Goal: Task Accomplishment & Management: Use online tool/utility

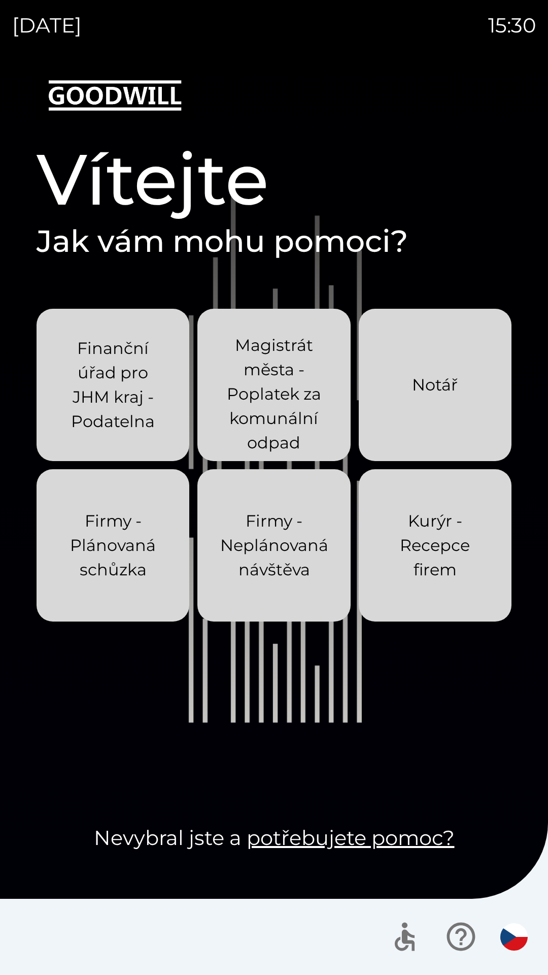
click at [404, 551] on p "Kurýr - Recepce firem" at bounding box center [435, 545] width 104 height 73
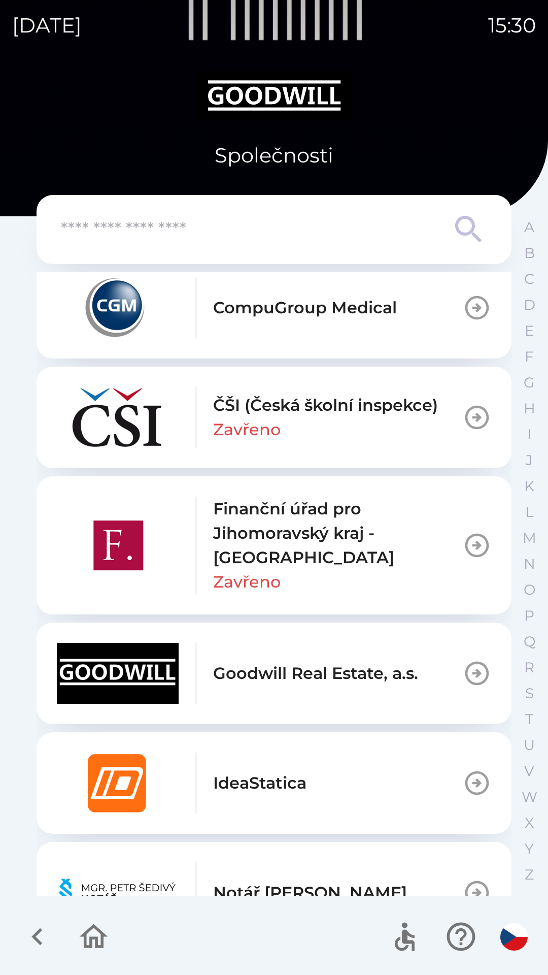
scroll to position [611, 0]
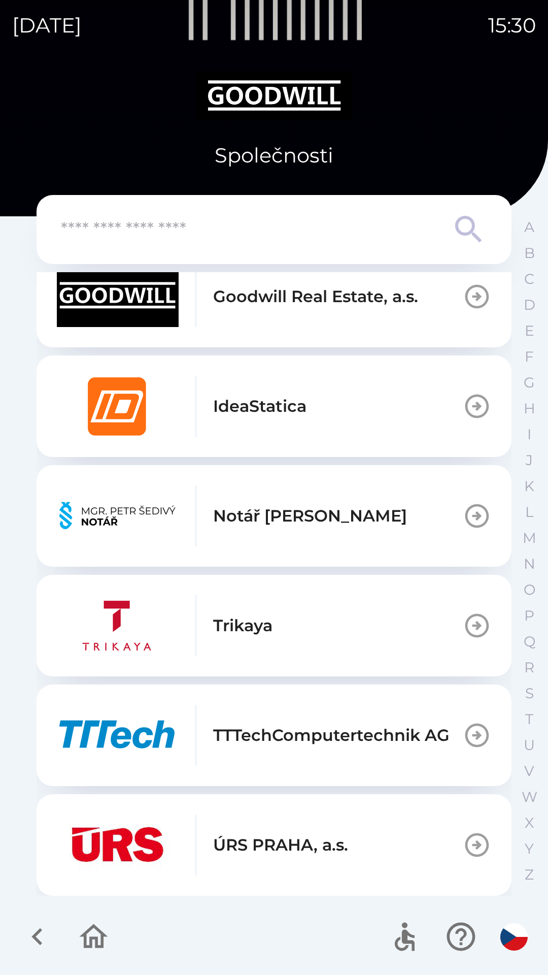
click at [42, 934] on icon "button" at bounding box center [37, 936] width 34 height 34
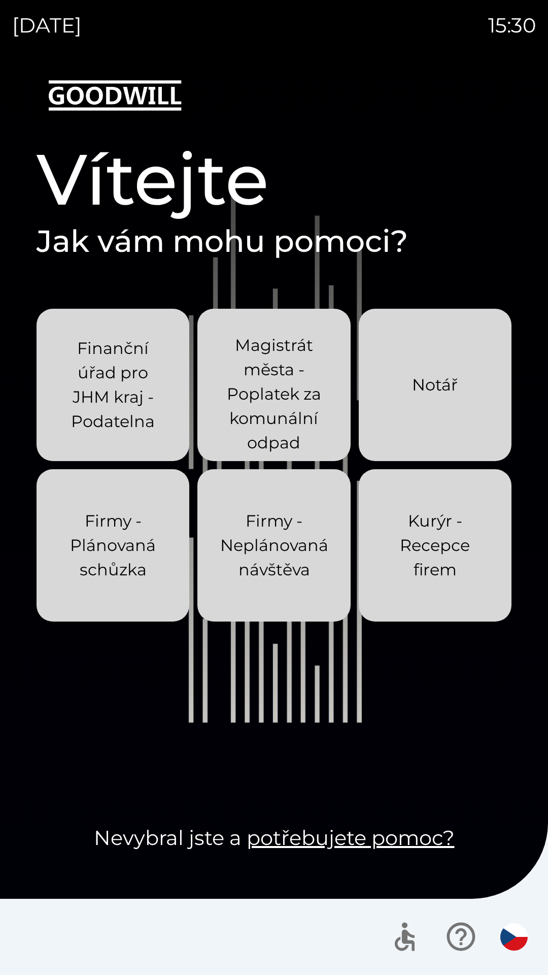
click at [298, 540] on p "Firmy - Neplánovaná návštěva" at bounding box center [274, 545] width 108 height 73
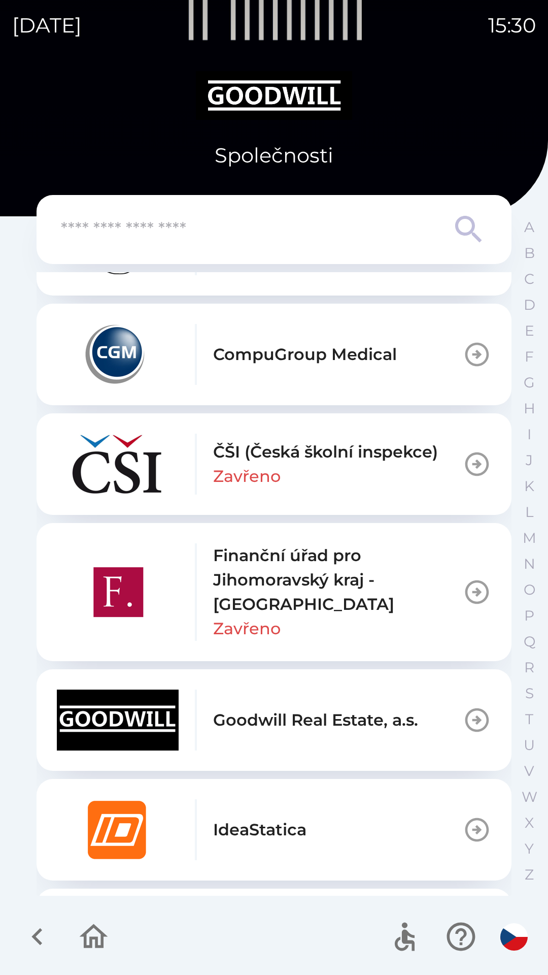
scroll to position [867, 0]
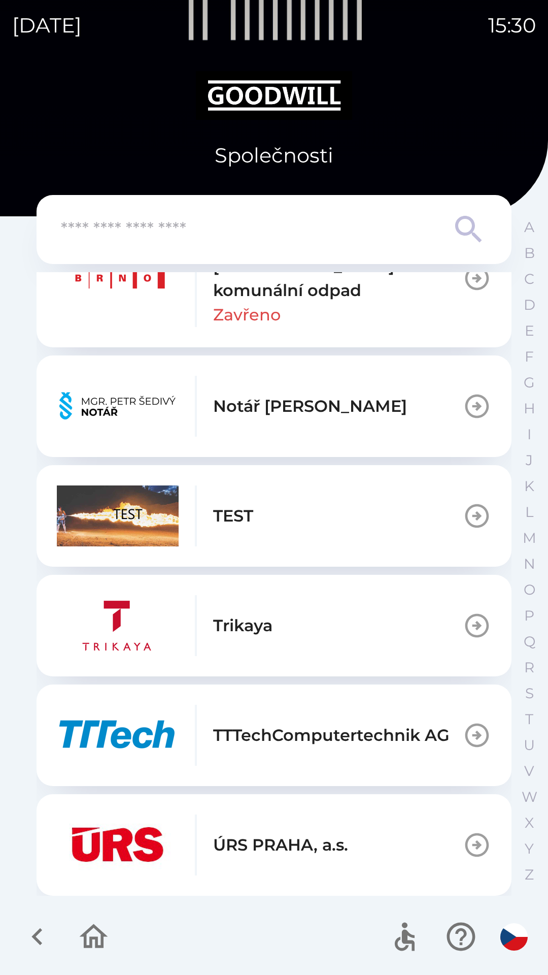
click at [37, 922] on icon "button" at bounding box center [37, 936] width 34 height 34
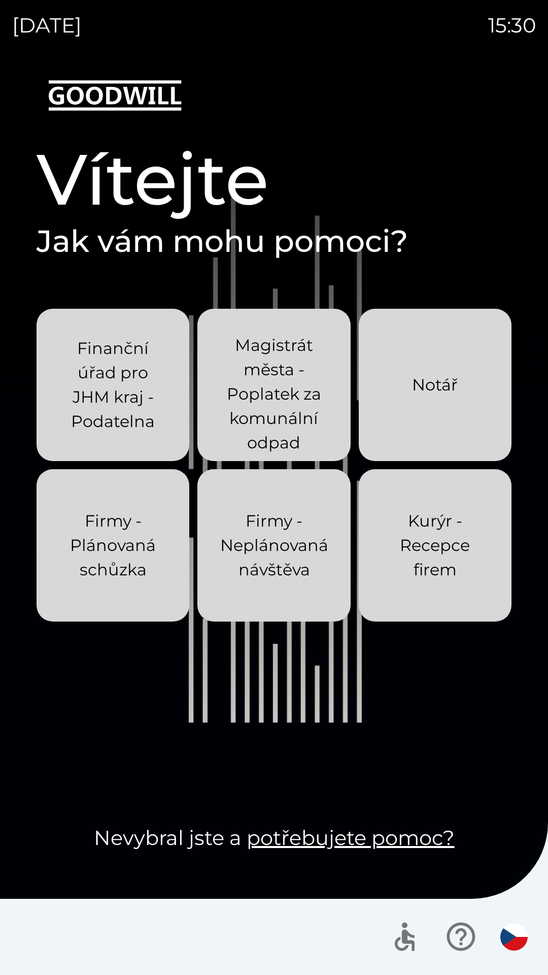
click at [422, 551] on p "Kurýr - Recepce firem" at bounding box center [435, 545] width 104 height 73
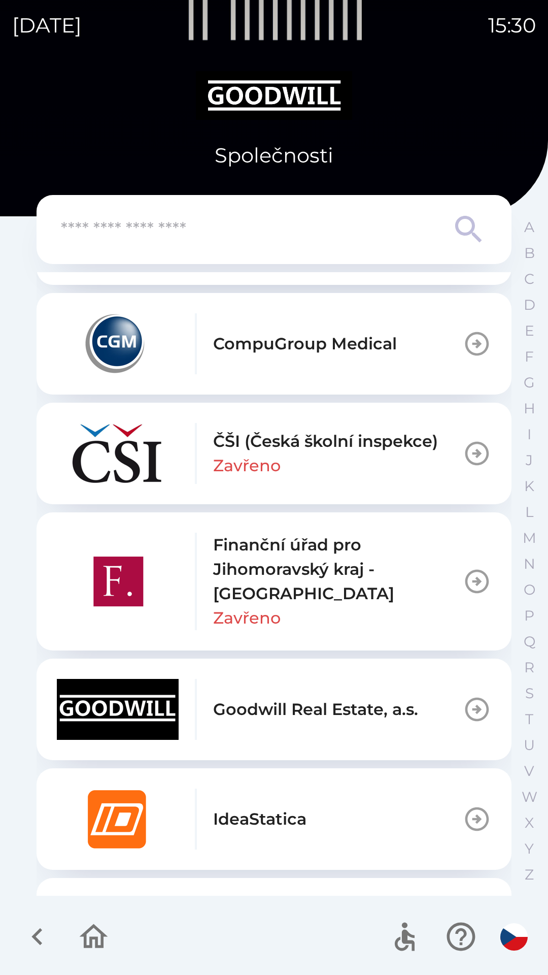
scroll to position [611, 0]
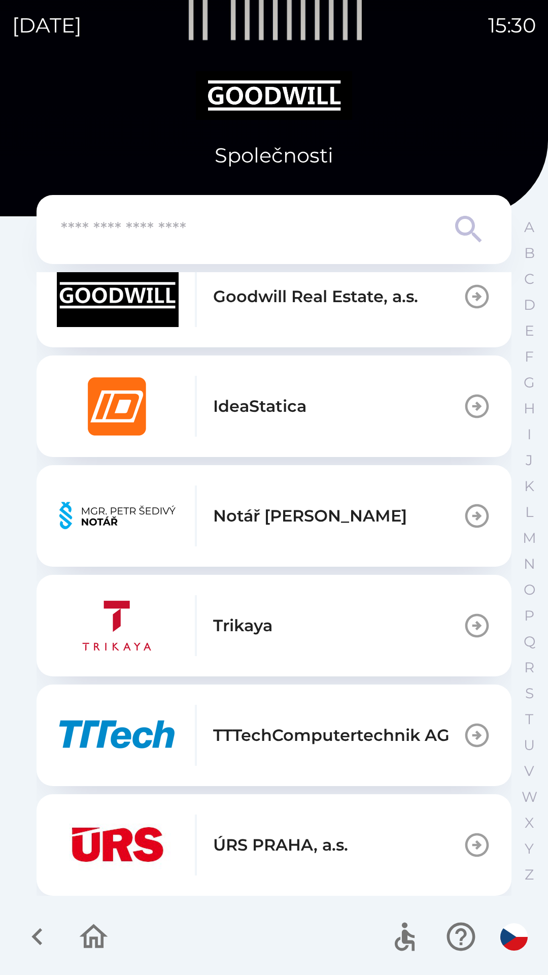
click at [38, 941] on icon "button" at bounding box center [36, 936] width 11 height 17
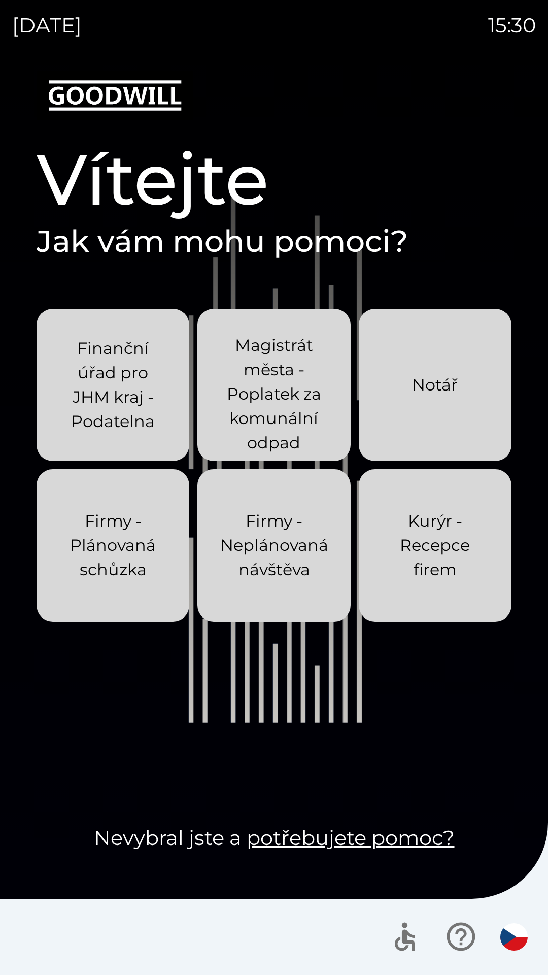
click at [289, 570] on p "Firmy - Neplánovaná návštěva" at bounding box center [274, 545] width 108 height 73
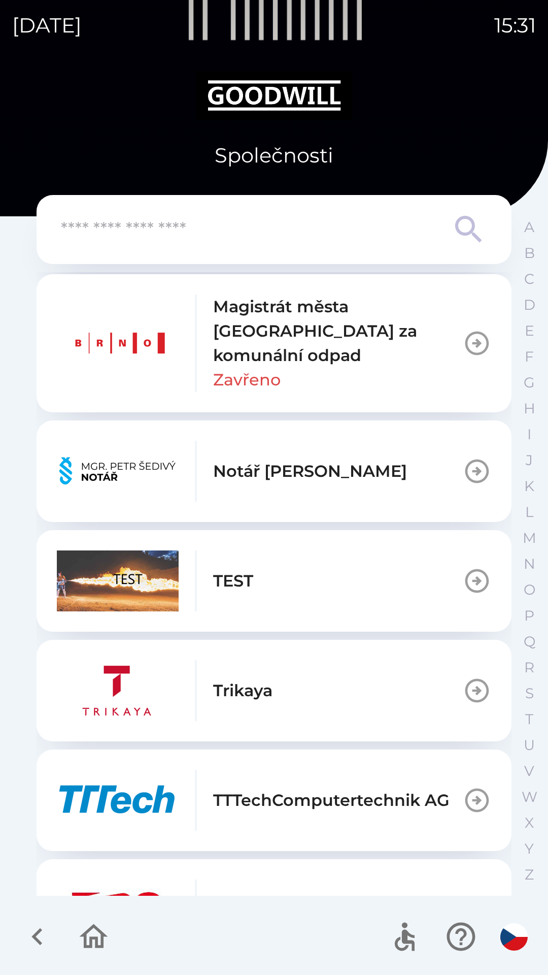
scroll to position [867, 0]
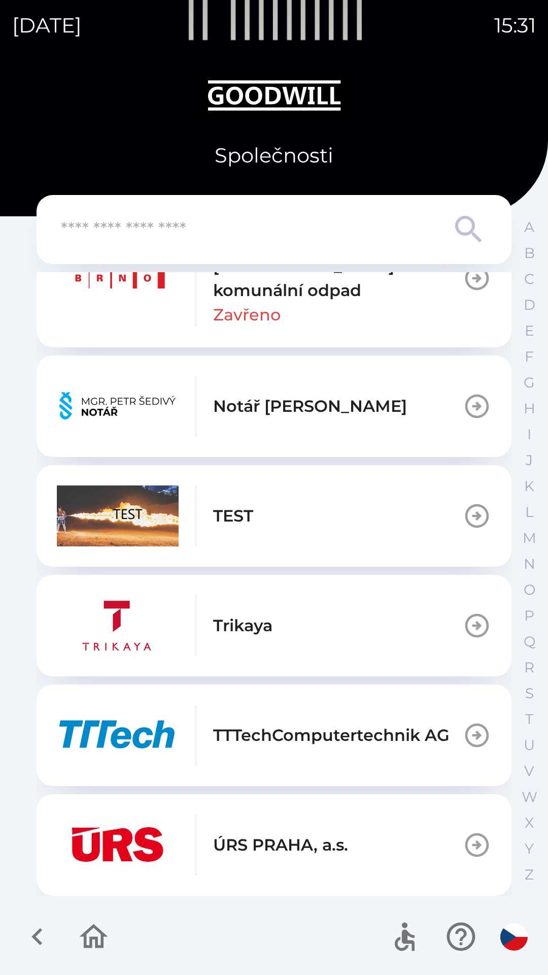
click at [29, 925] on icon "button" at bounding box center [37, 936] width 34 height 34
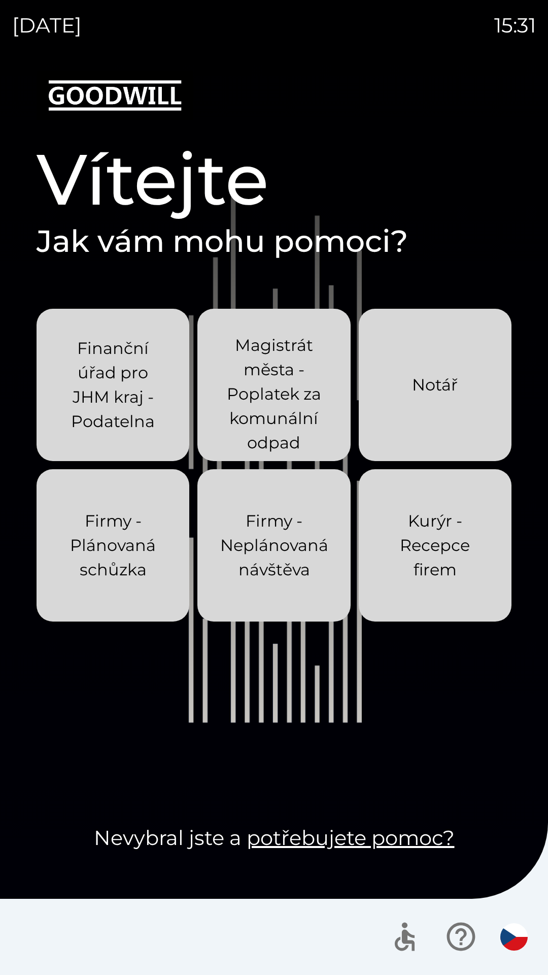
click at [420, 569] on p "Kurýr - Recepce firem" at bounding box center [435, 545] width 104 height 73
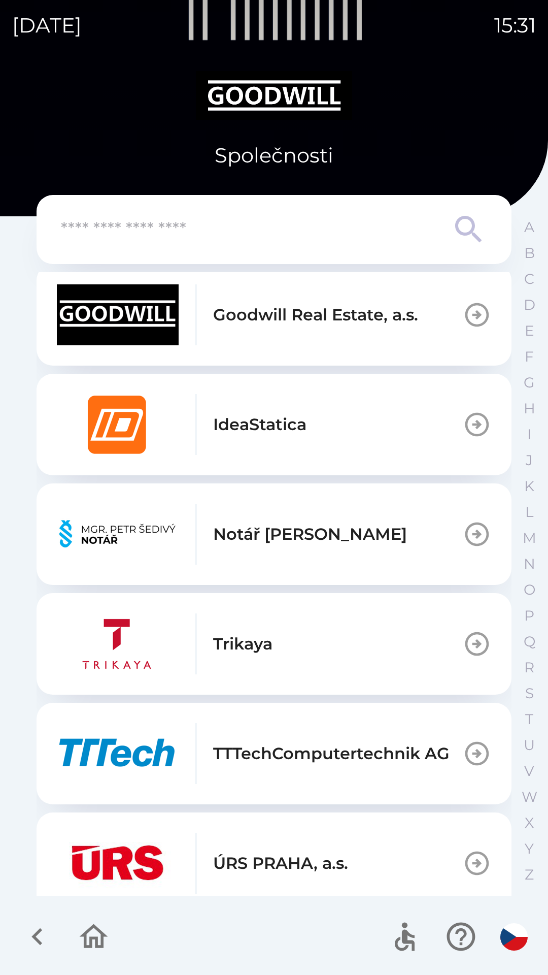
scroll to position [611, 0]
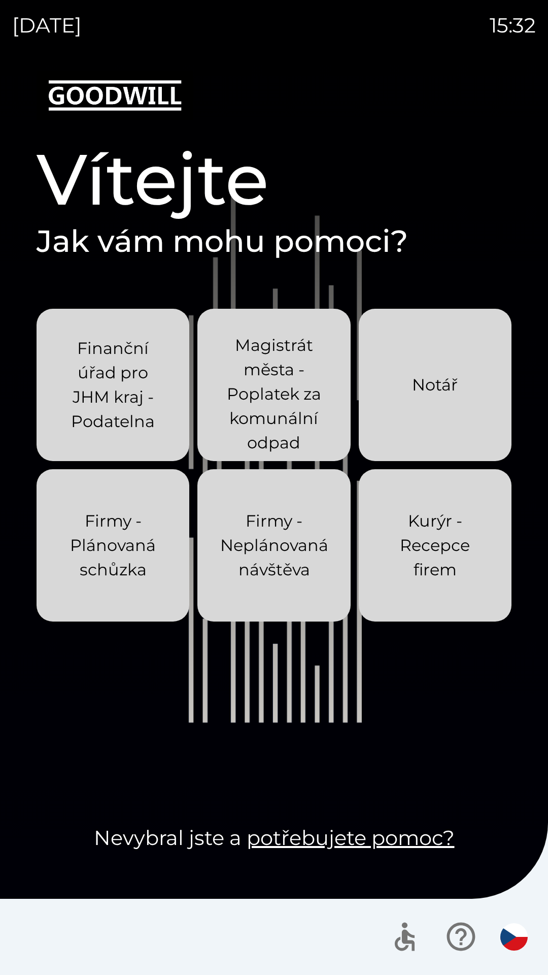
click at [413, 562] on p "Kurýr - Recepce firem" at bounding box center [435, 545] width 104 height 73
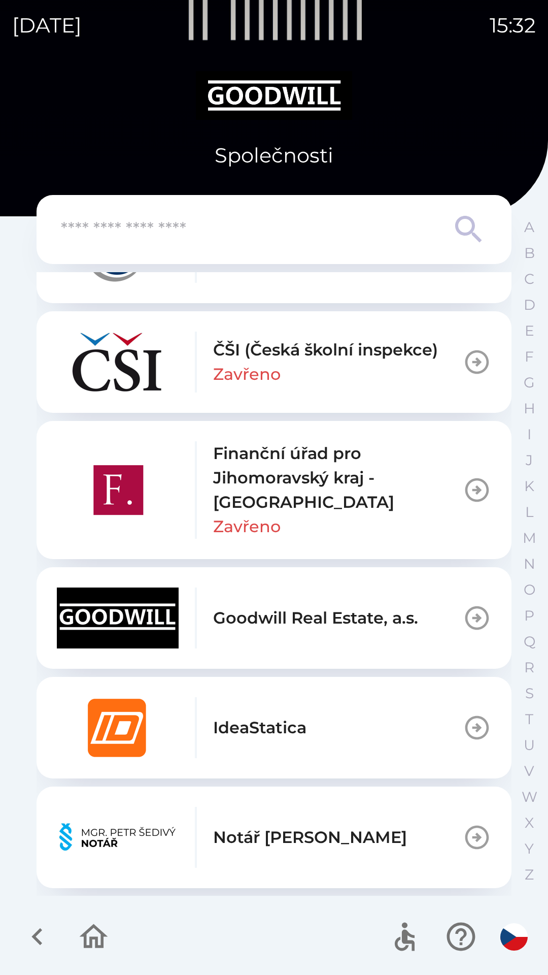
scroll to position [721, 0]
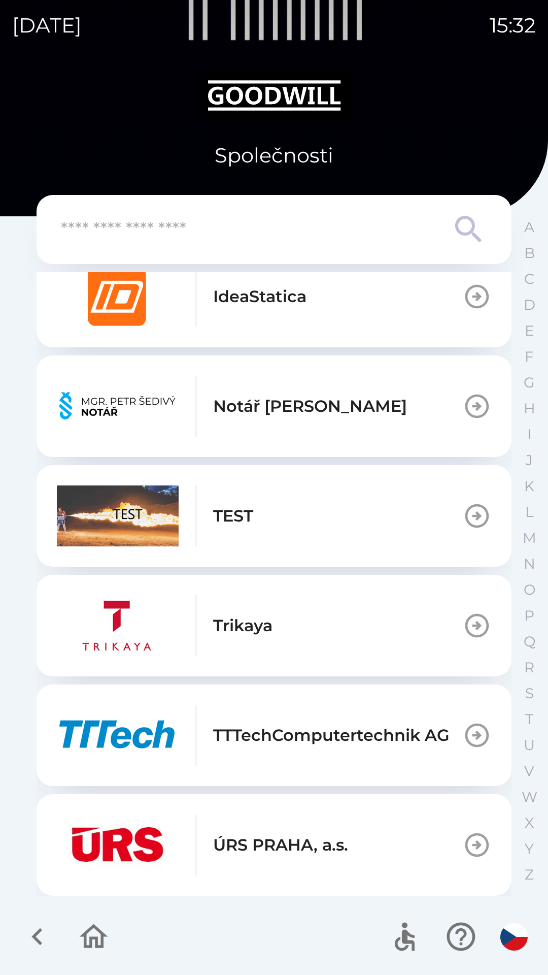
click at [308, 535] on button "TEST" at bounding box center [274, 516] width 475 height 102
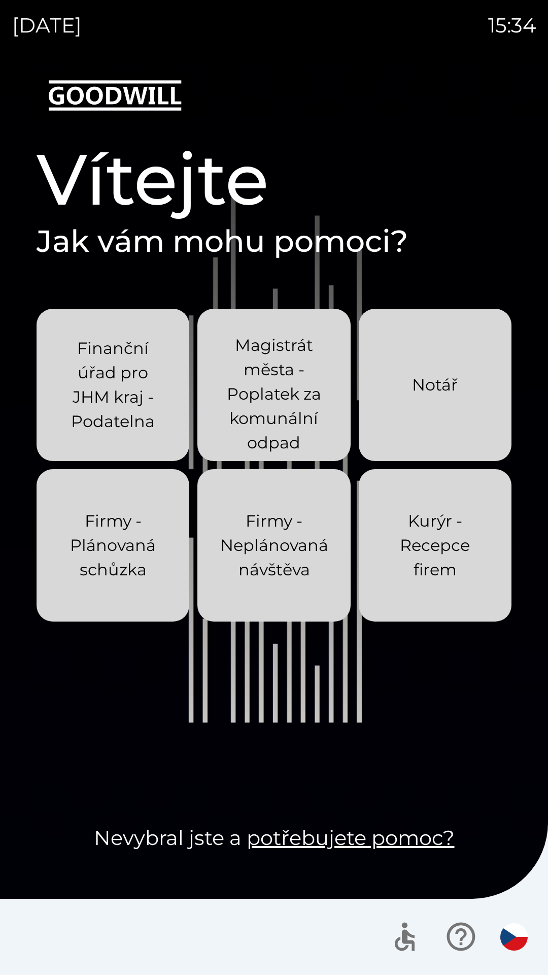
click at [401, 571] on p "Kurýr - Recepce firem" at bounding box center [435, 545] width 104 height 73
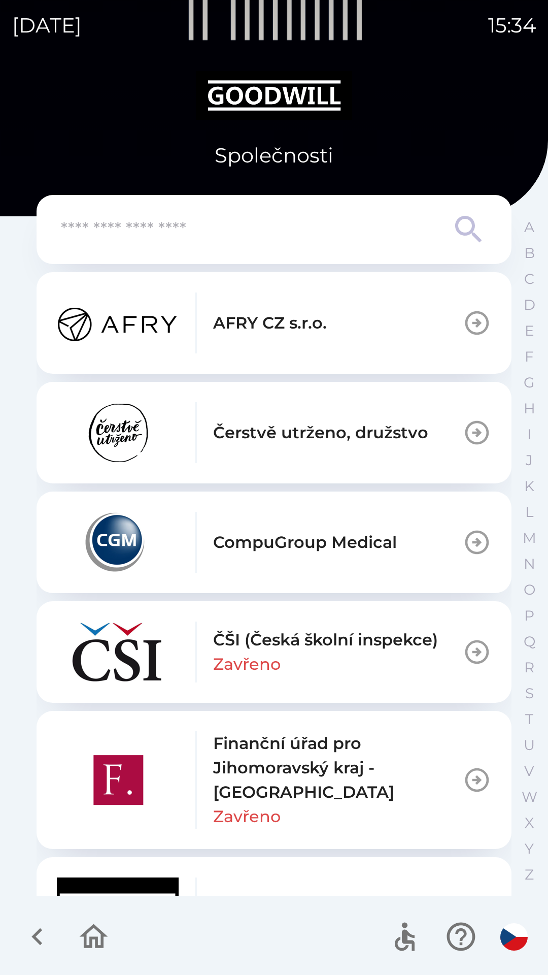
click at [329, 649] on p "ČŠI (Česká školní inspekce)" at bounding box center [325, 640] width 225 height 24
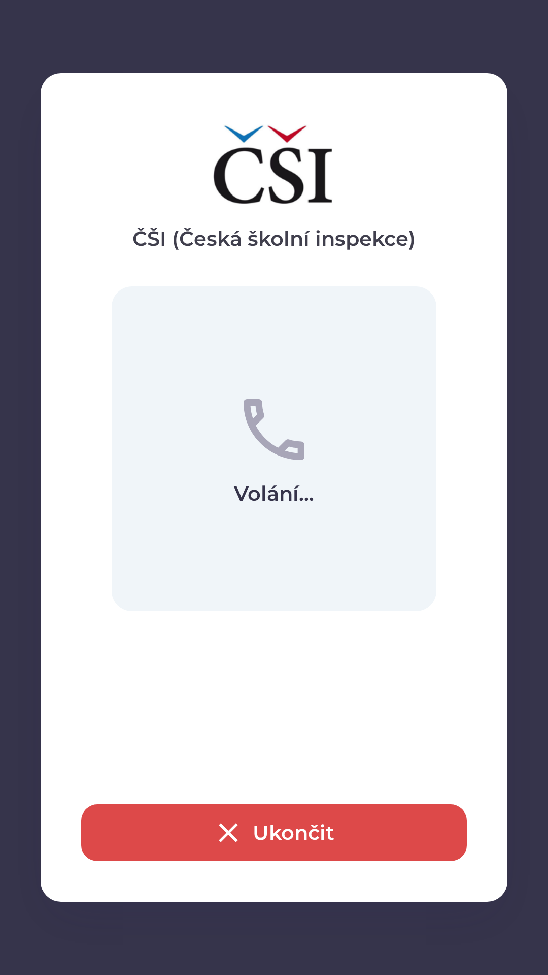
click at [315, 810] on button "Ukončit" at bounding box center [274, 832] width 386 height 57
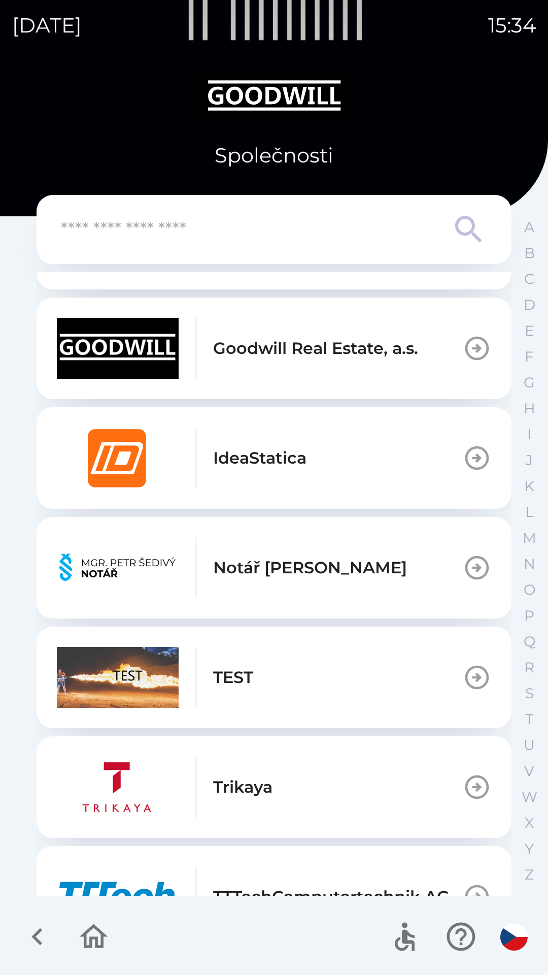
scroll to position [721, 0]
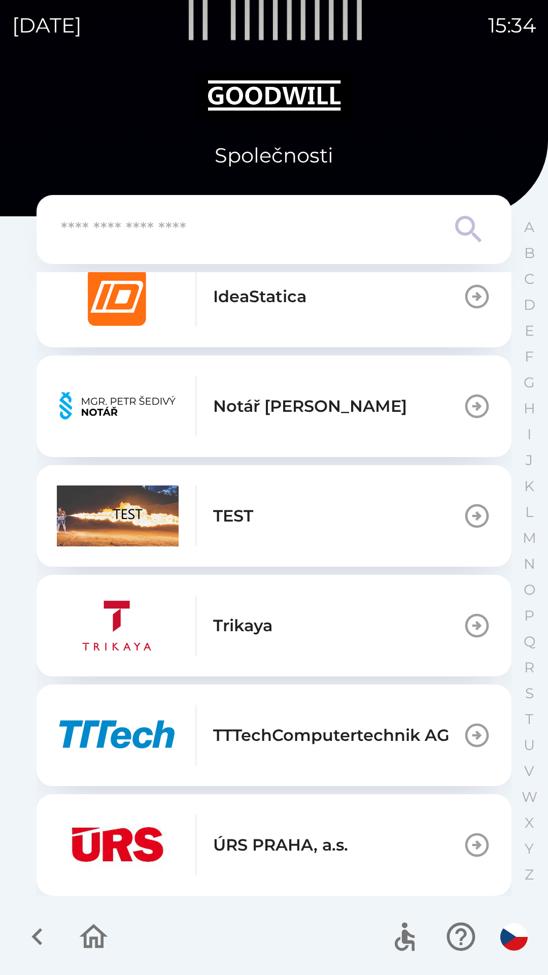
click at [278, 518] on button "TEST" at bounding box center [274, 516] width 475 height 102
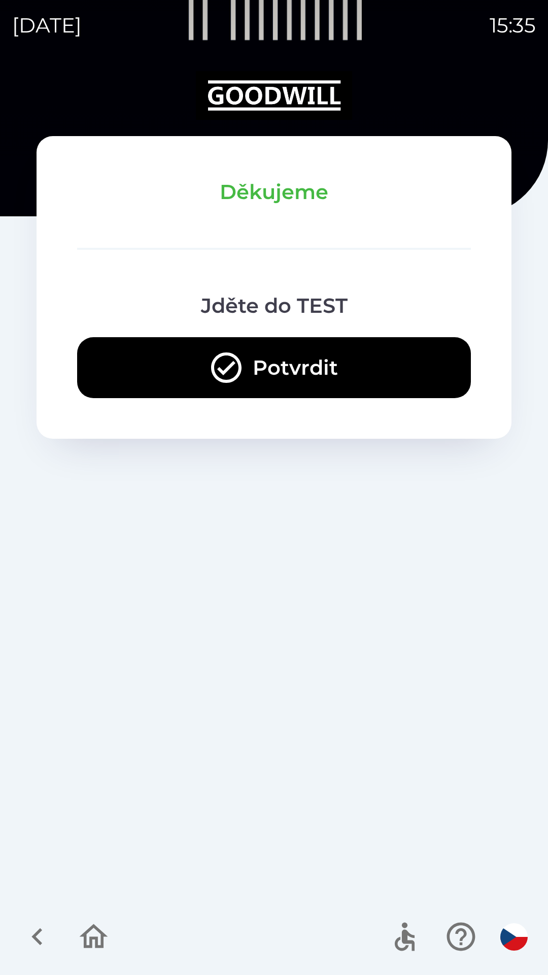
click at [348, 362] on button "Potvrdit" at bounding box center [274, 367] width 394 height 61
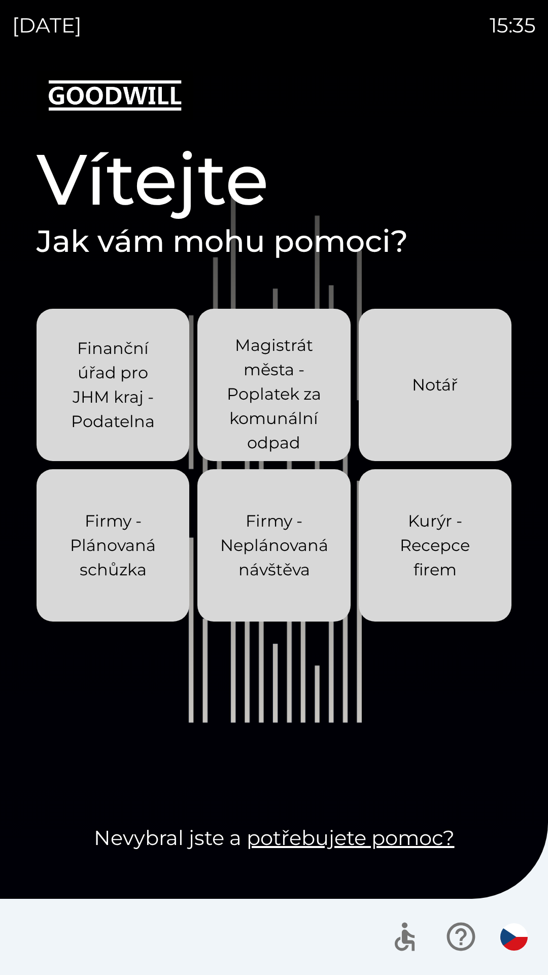
click at [436, 555] on p "Kurýr - Recepce firem" at bounding box center [435, 545] width 104 height 73
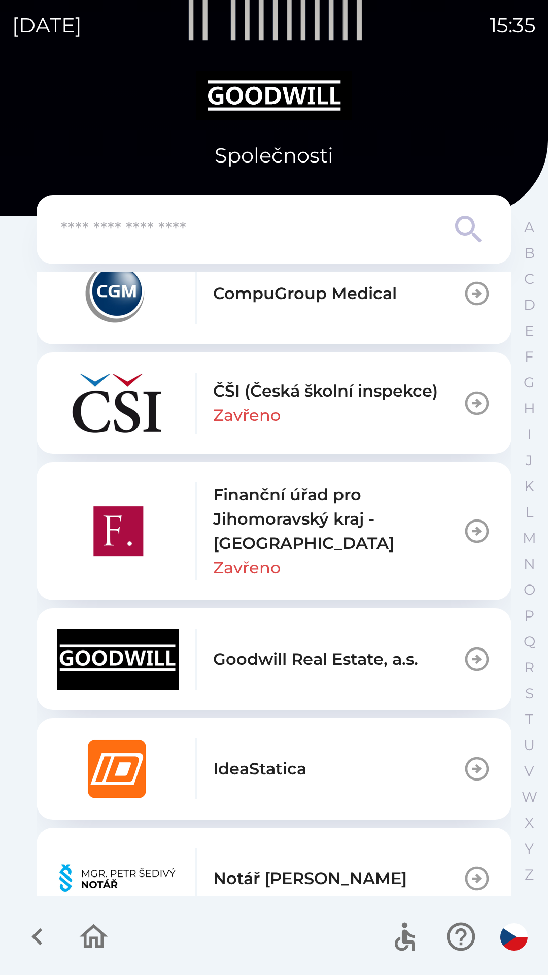
scroll to position [721, 0]
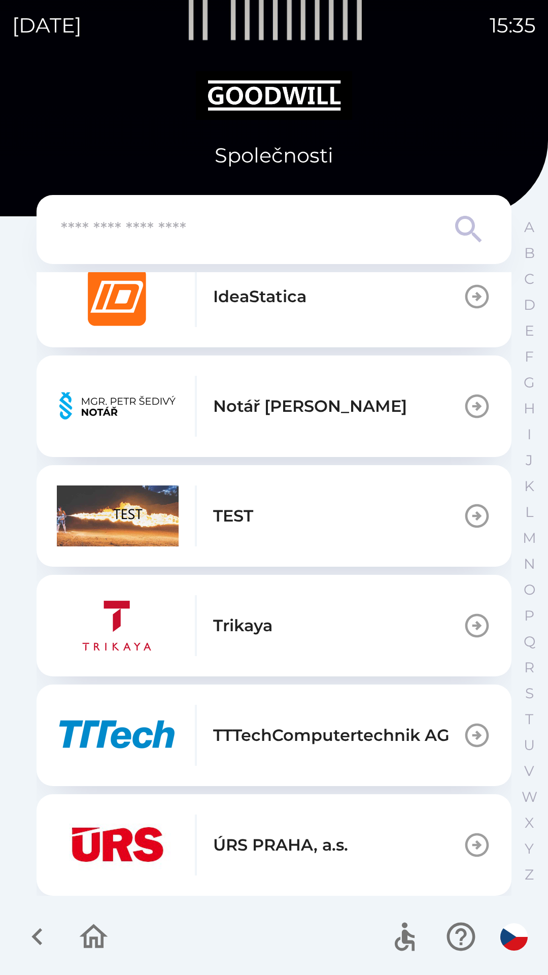
click at [309, 514] on button "TEST" at bounding box center [274, 516] width 475 height 102
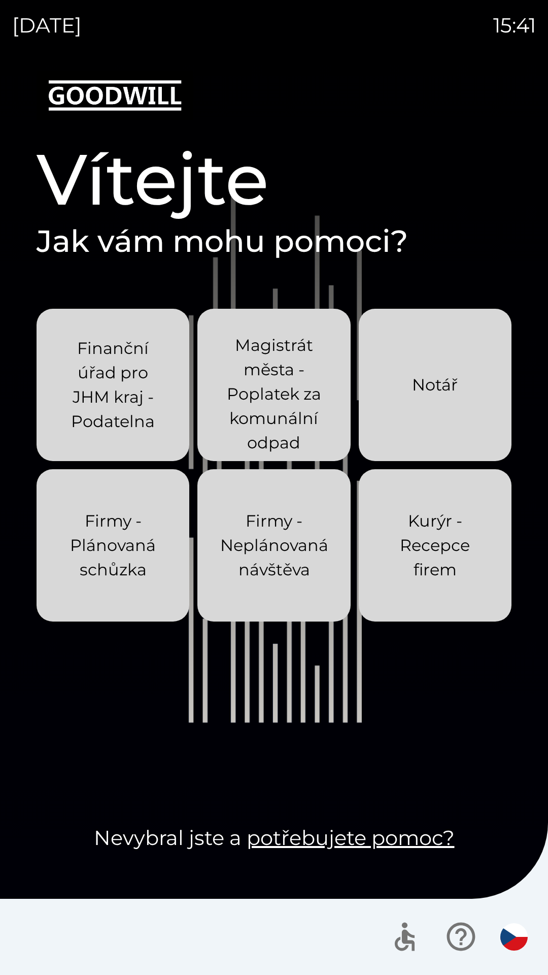
click at [422, 550] on p "Kurýr - Recepce firem" at bounding box center [435, 545] width 104 height 73
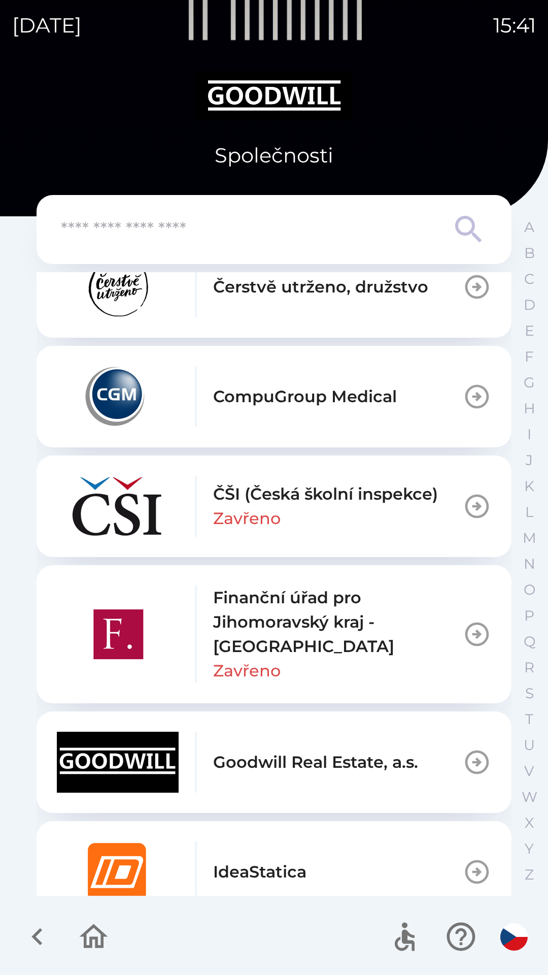
scroll to position [721, 0]
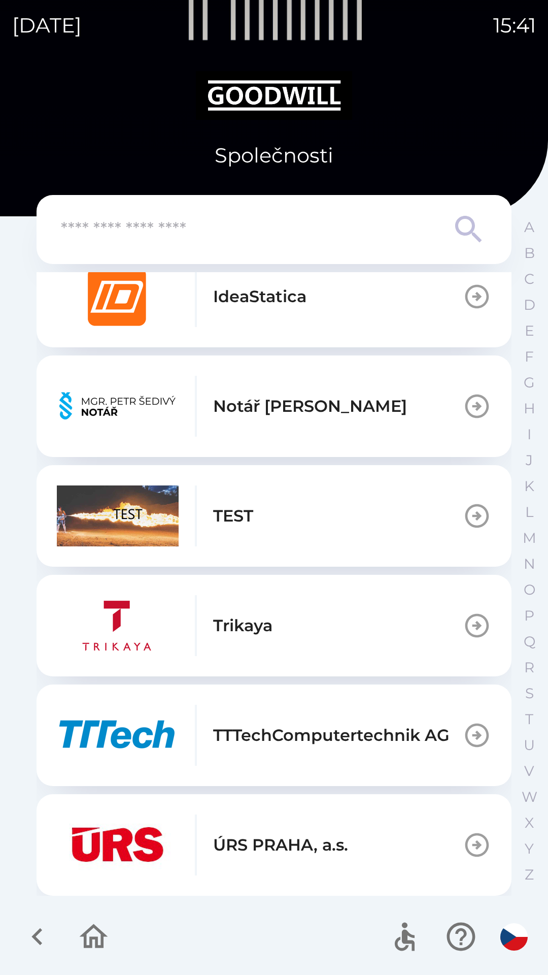
click at [101, 499] on img "button" at bounding box center [118, 515] width 122 height 61
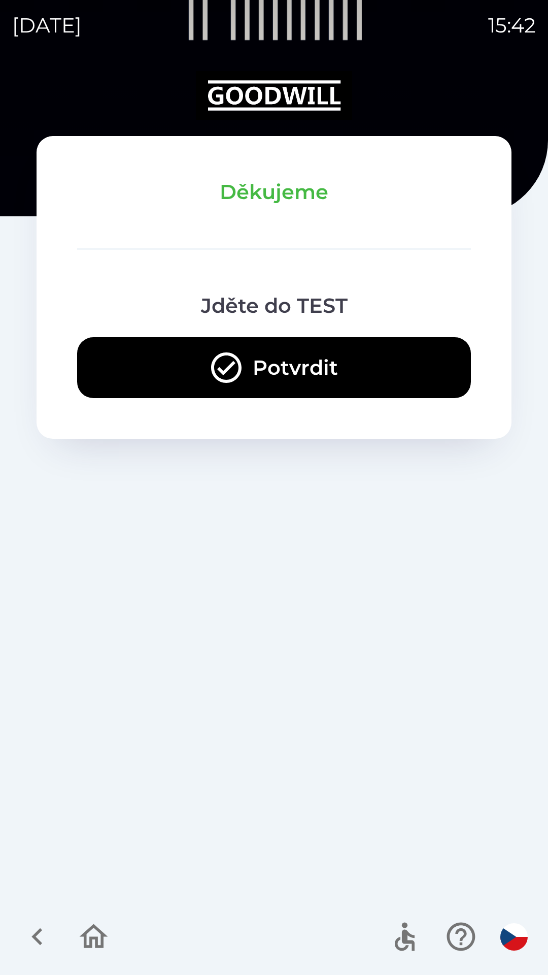
click at [358, 364] on button "Potvrdit" at bounding box center [274, 367] width 394 height 61
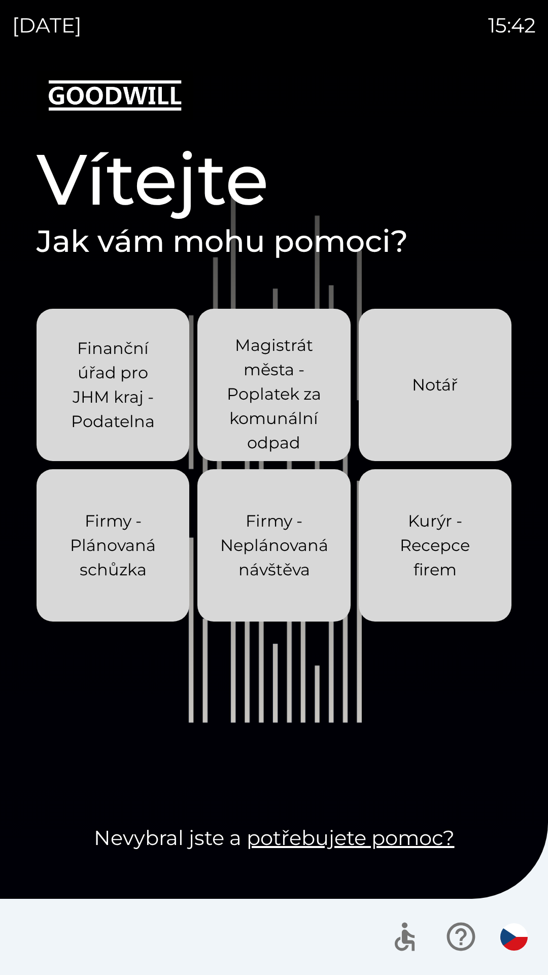
click at [424, 538] on p "Kurýr - Recepce firem" at bounding box center [435, 545] width 104 height 73
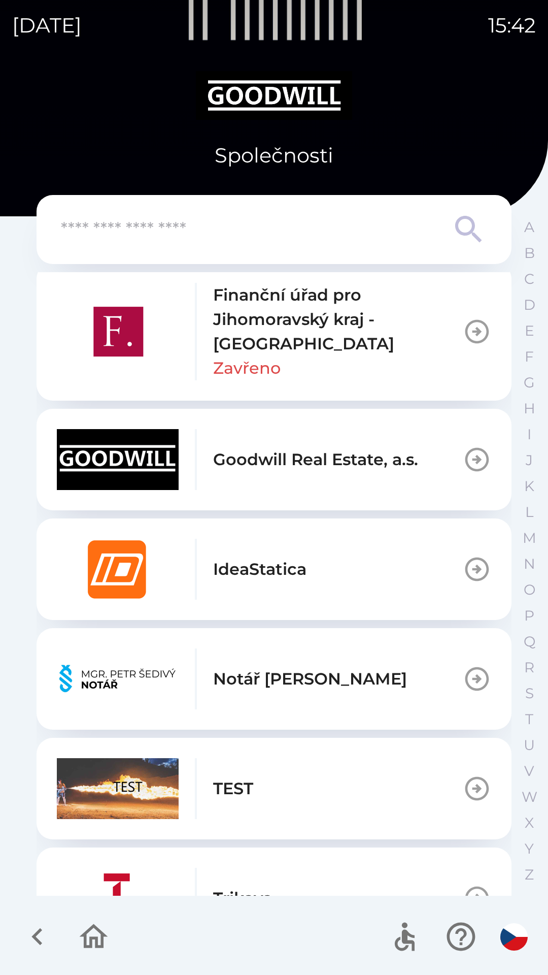
scroll to position [721, 0]
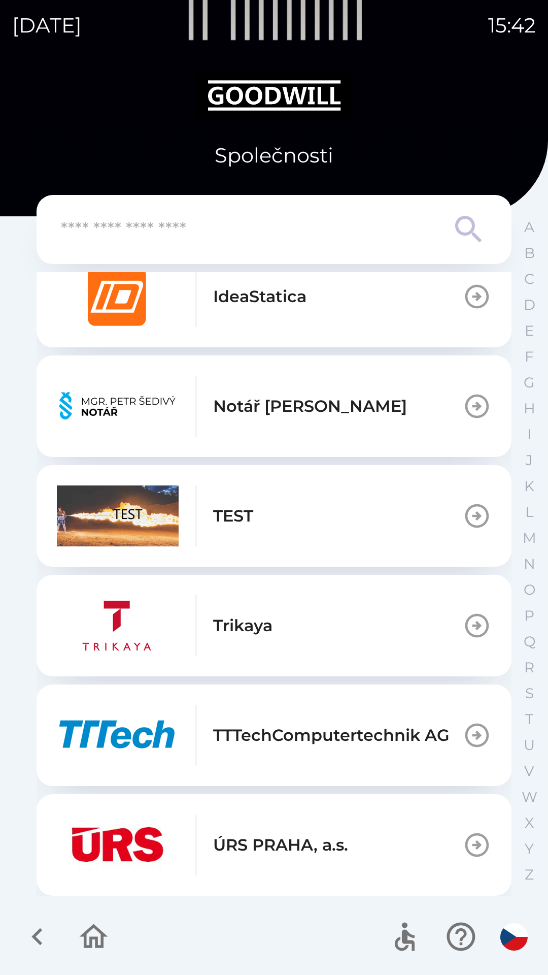
click at [349, 501] on button "TEST" at bounding box center [274, 516] width 475 height 102
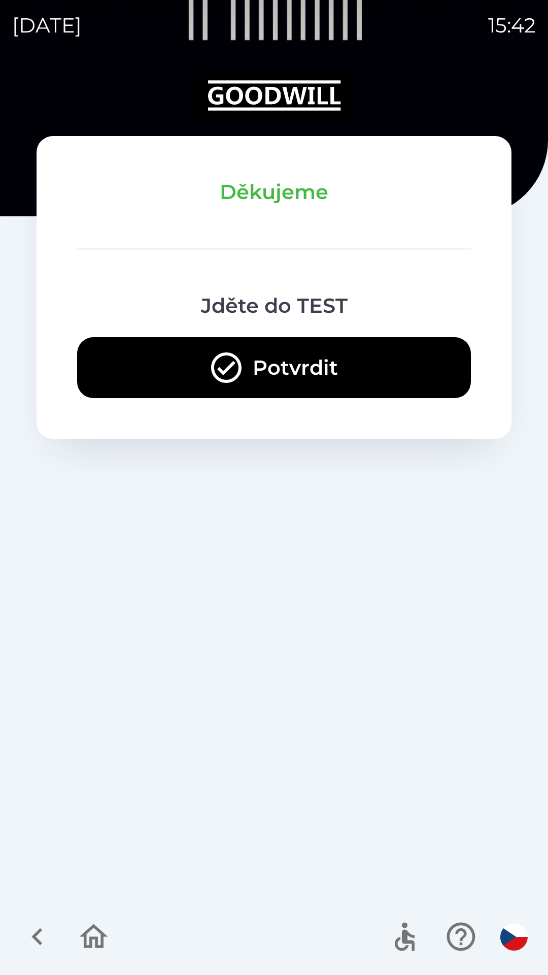
click at [299, 352] on button "Potvrdit" at bounding box center [274, 367] width 394 height 61
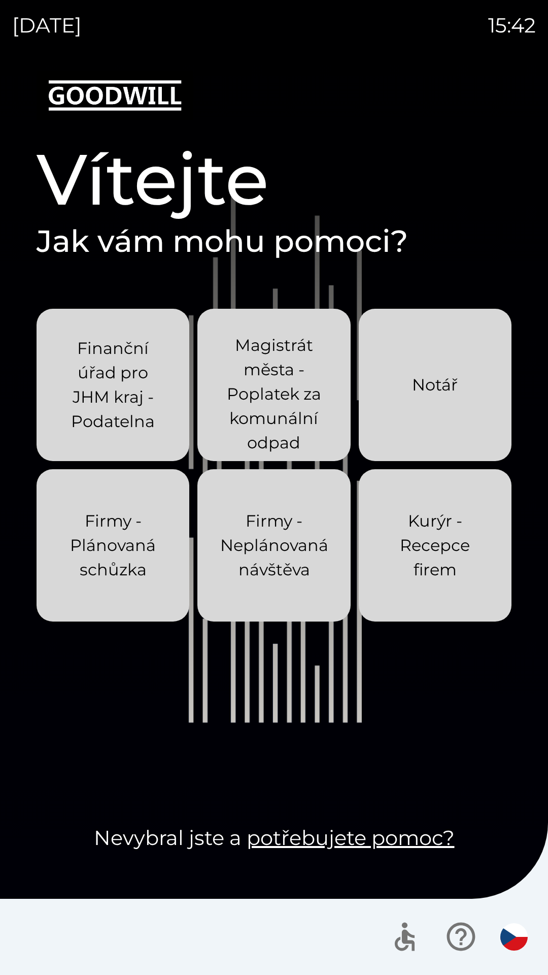
click at [433, 549] on p "Kurýr - Recepce firem" at bounding box center [435, 545] width 104 height 73
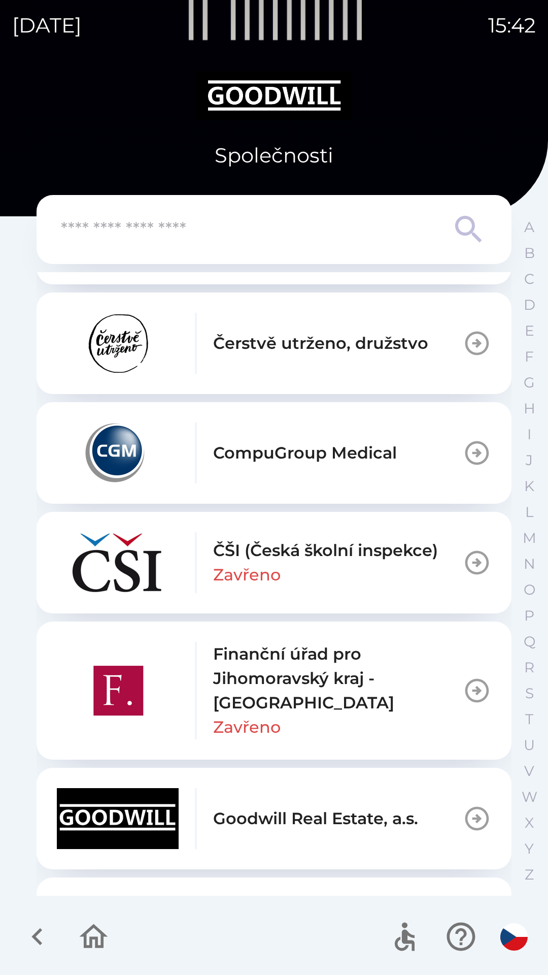
scroll to position [721, 0]
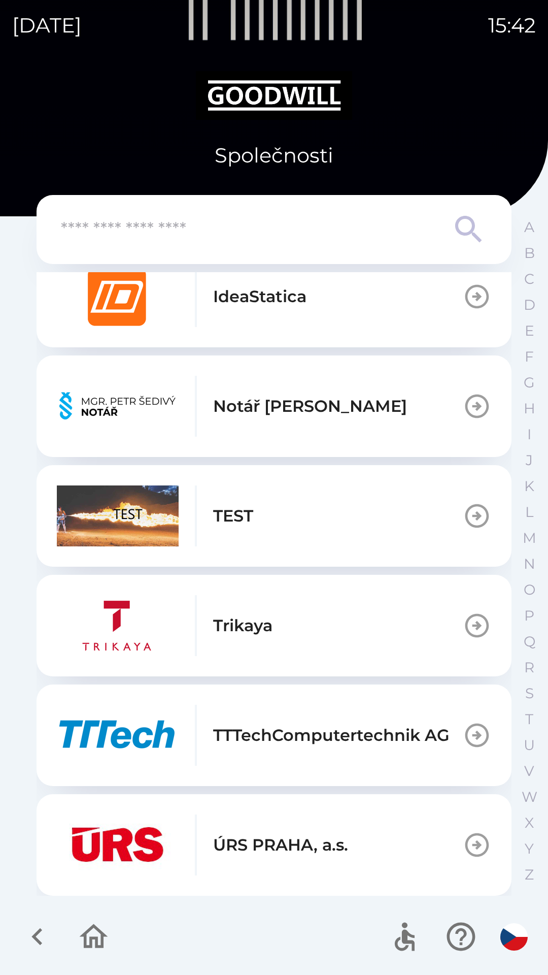
click at [314, 505] on button "TEST" at bounding box center [274, 516] width 475 height 102
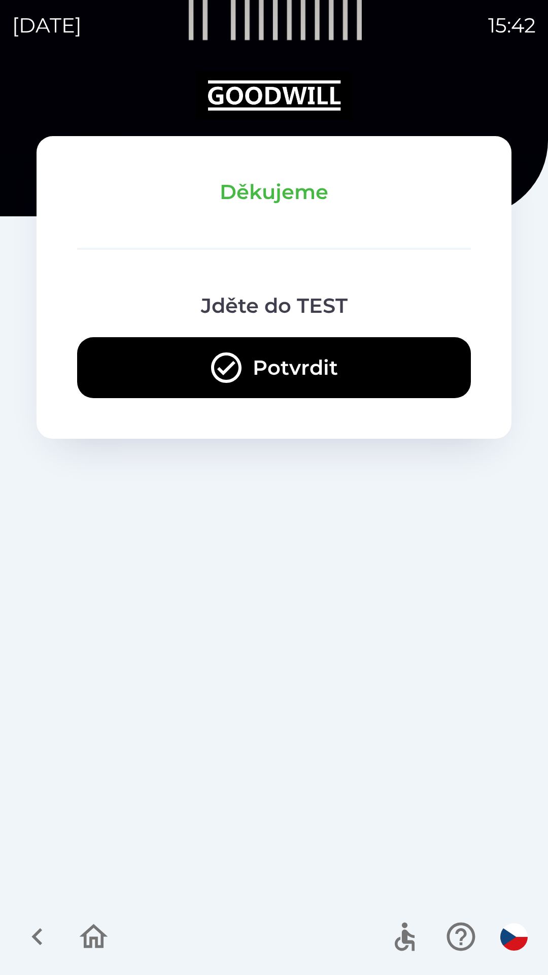
click at [287, 346] on button "Potvrdit" at bounding box center [274, 367] width 394 height 61
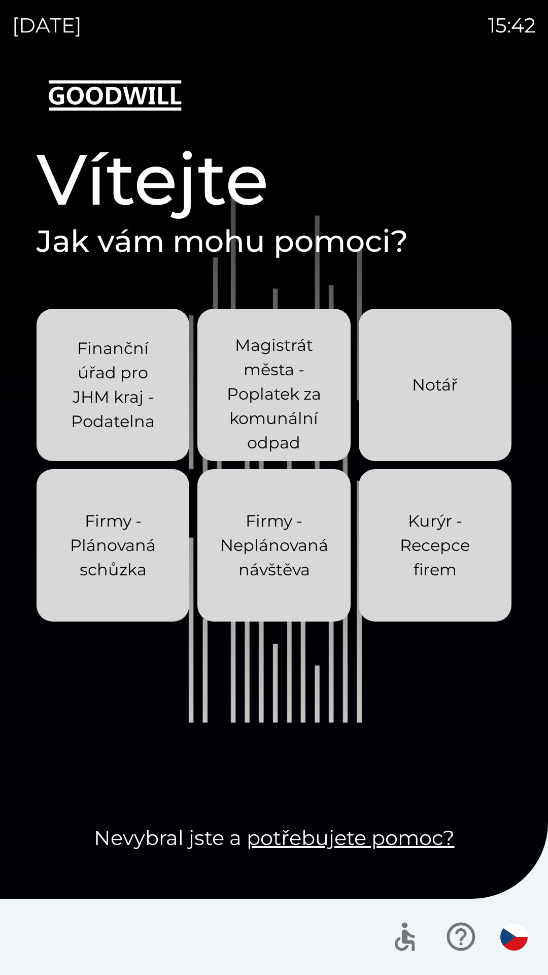
click at [423, 547] on p "Kurýr - Recepce firem" at bounding box center [435, 545] width 104 height 73
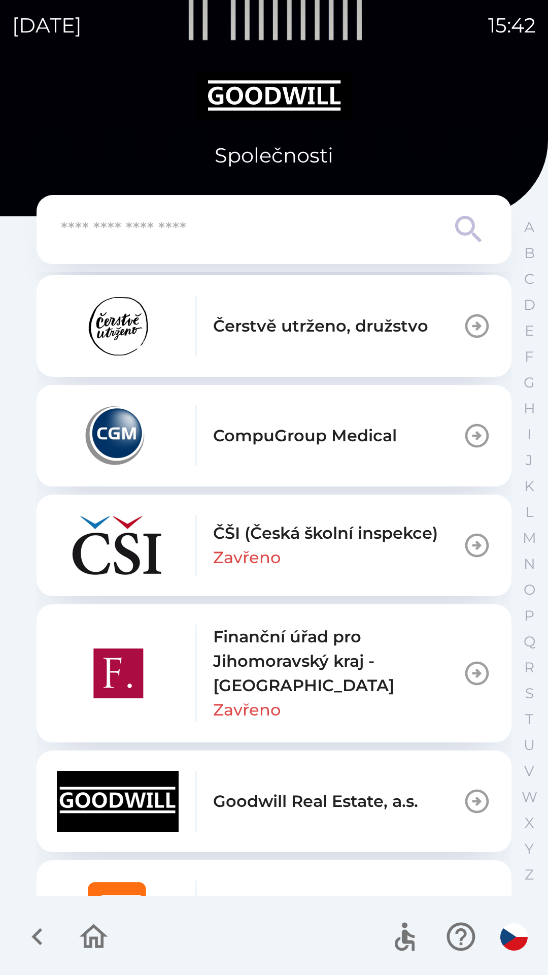
scroll to position [721, 0]
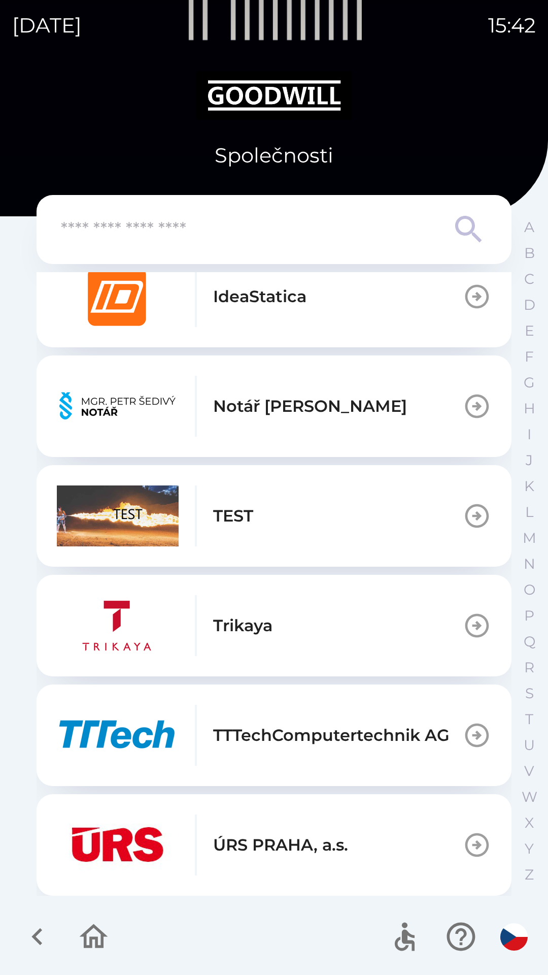
click at [291, 520] on button "TEST" at bounding box center [274, 516] width 475 height 102
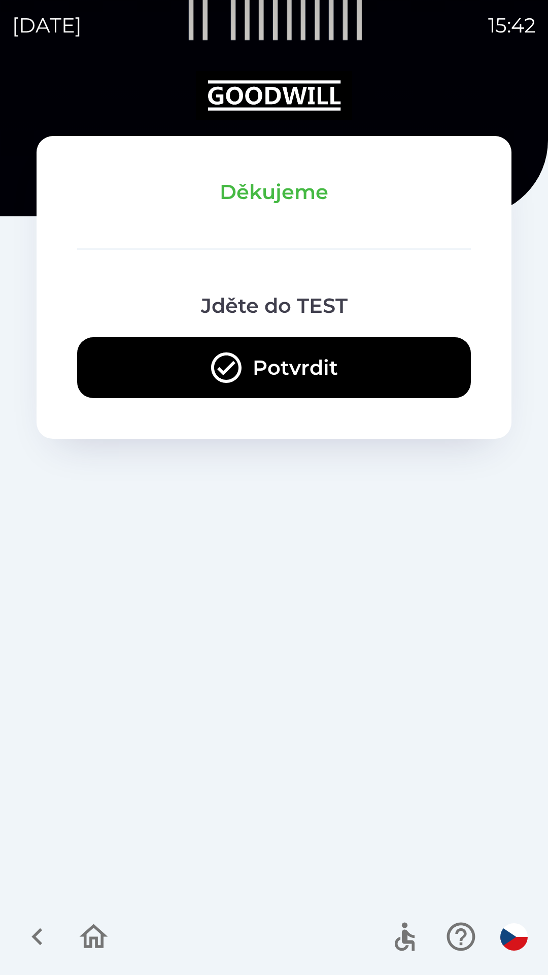
click at [269, 354] on button "Potvrdit" at bounding box center [274, 367] width 394 height 61
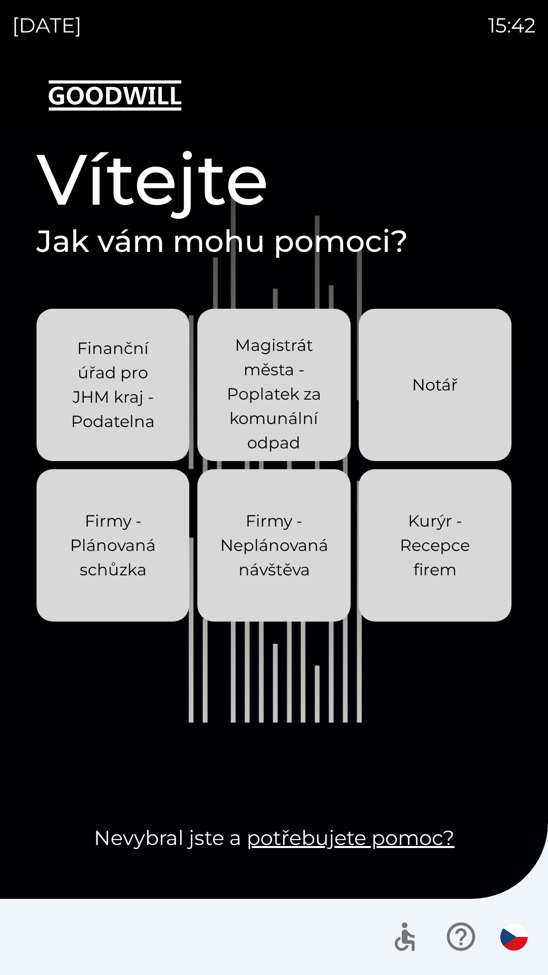
click at [413, 540] on p "Kurýr - Recepce firem" at bounding box center [435, 545] width 104 height 73
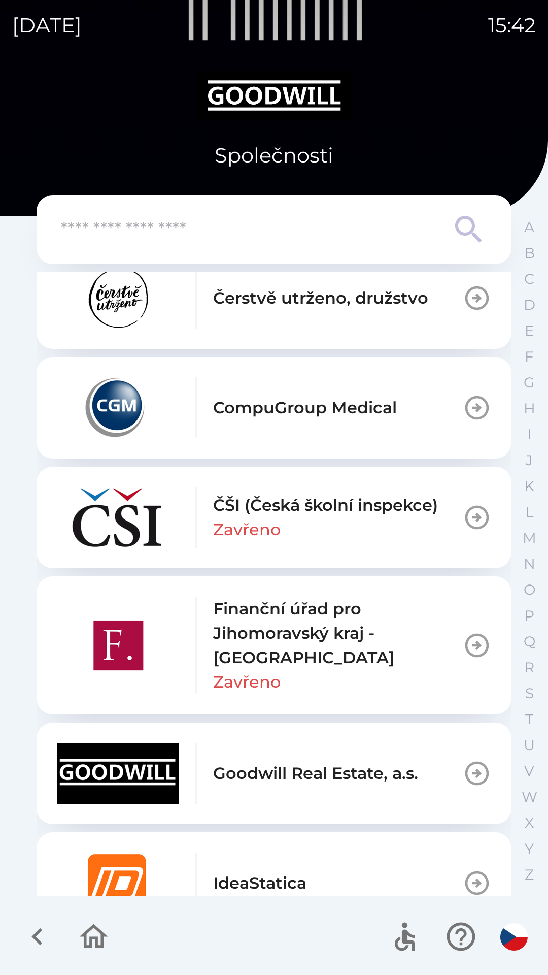
scroll to position [721, 0]
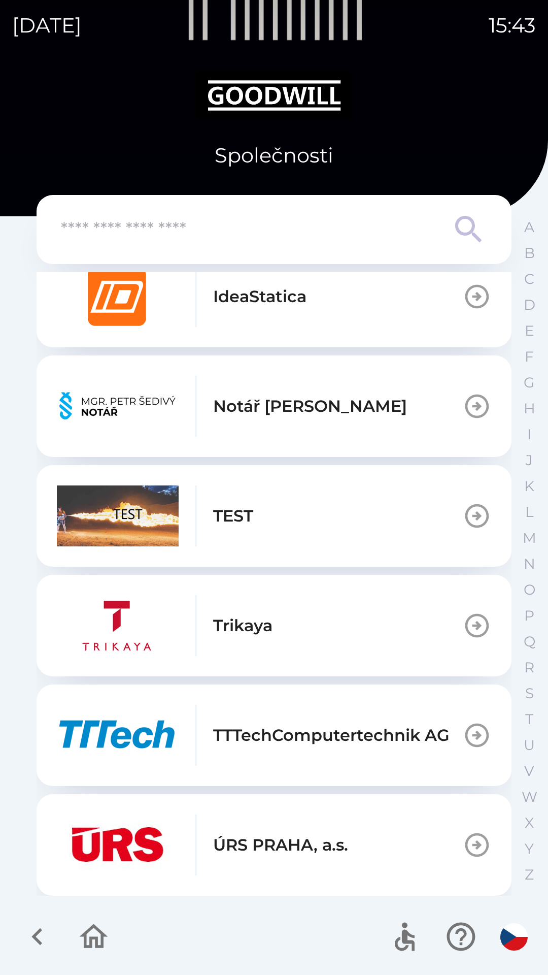
click at [264, 527] on button "TEST" at bounding box center [274, 516] width 475 height 102
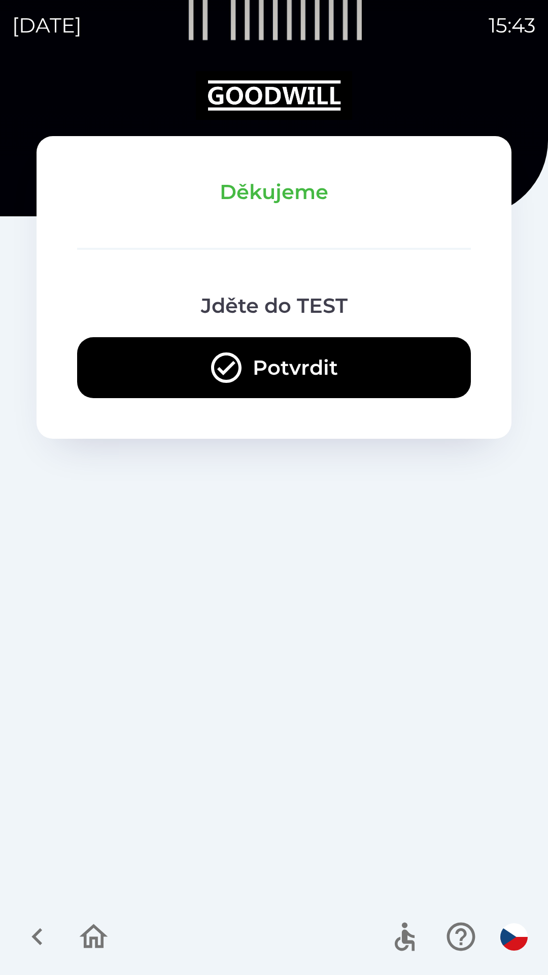
click at [196, 359] on button "Potvrdit" at bounding box center [274, 367] width 394 height 61
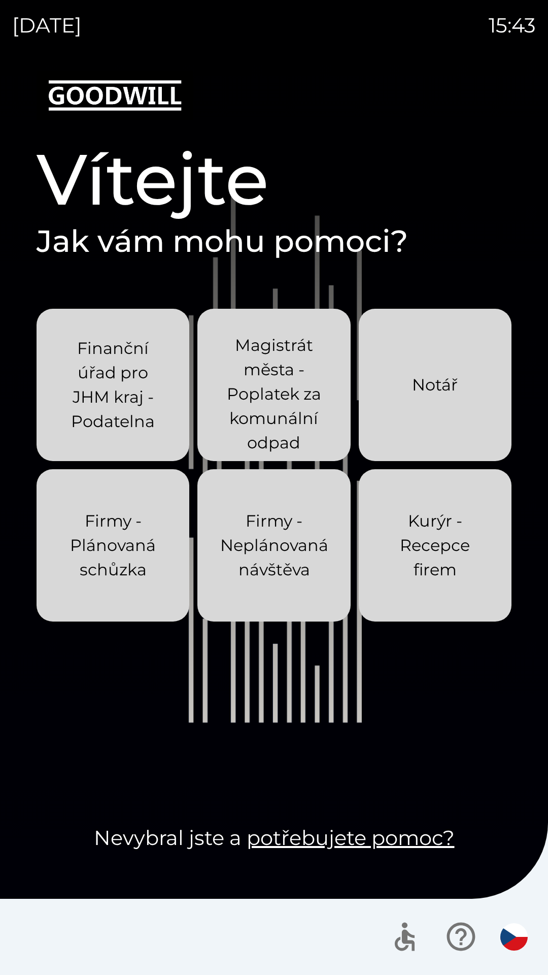
click at [393, 556] on p "Kurýr - Recepce firem" at bounding box center [435, 545] width 104 height 73
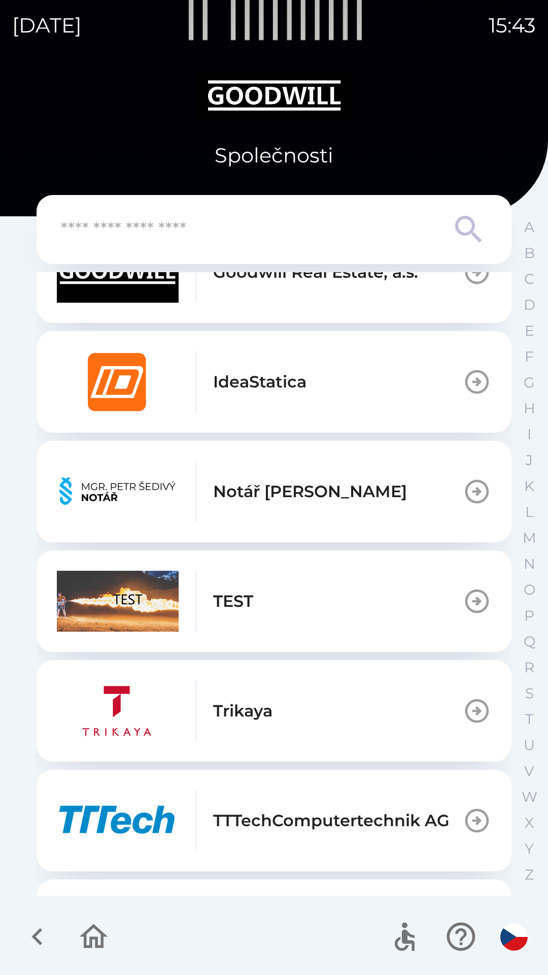
scroll to position [721, 0]
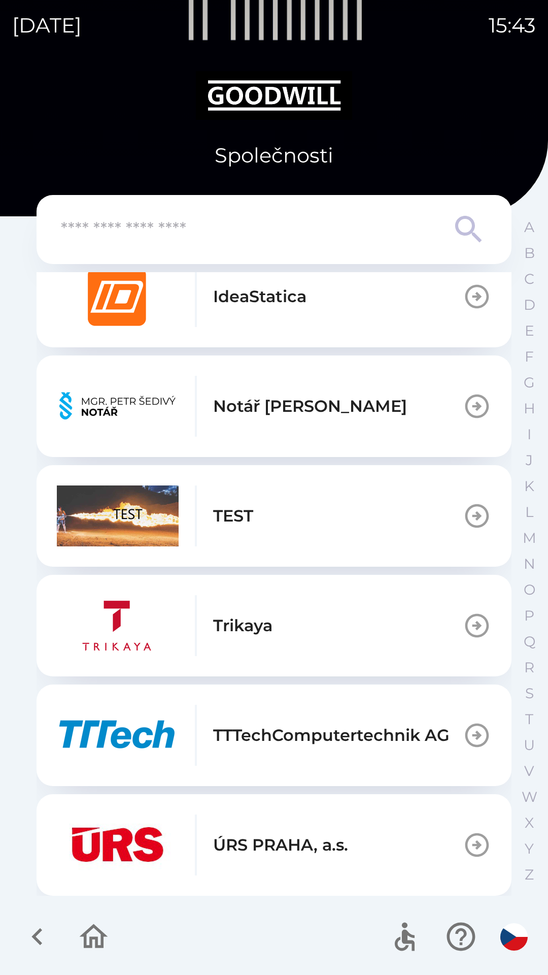
click at [270, 509] on button "TEST" at bounding box center [274, 516] width 475 height 102
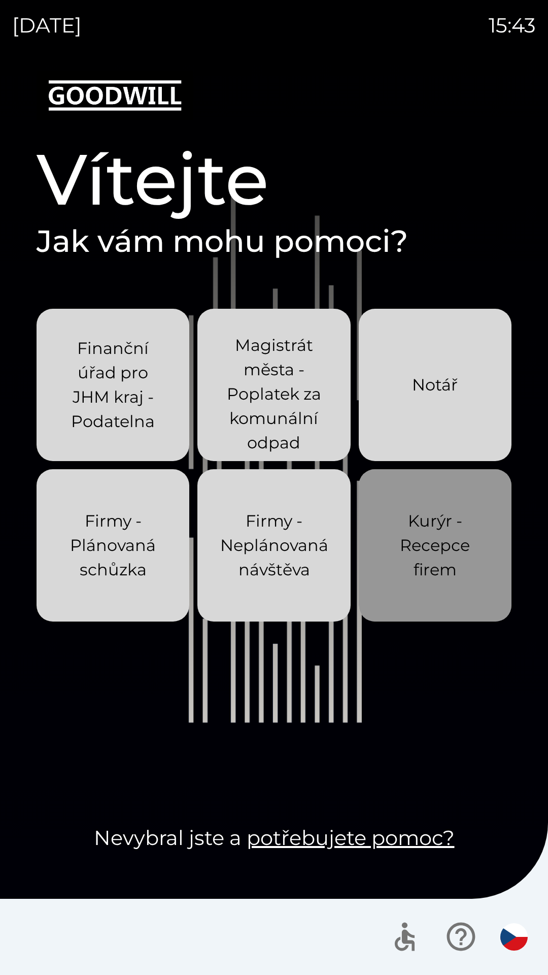
click at [430, 548] on p "Kurýr - Recepce firem" at bounding box center [435, 545] width 104 height 73
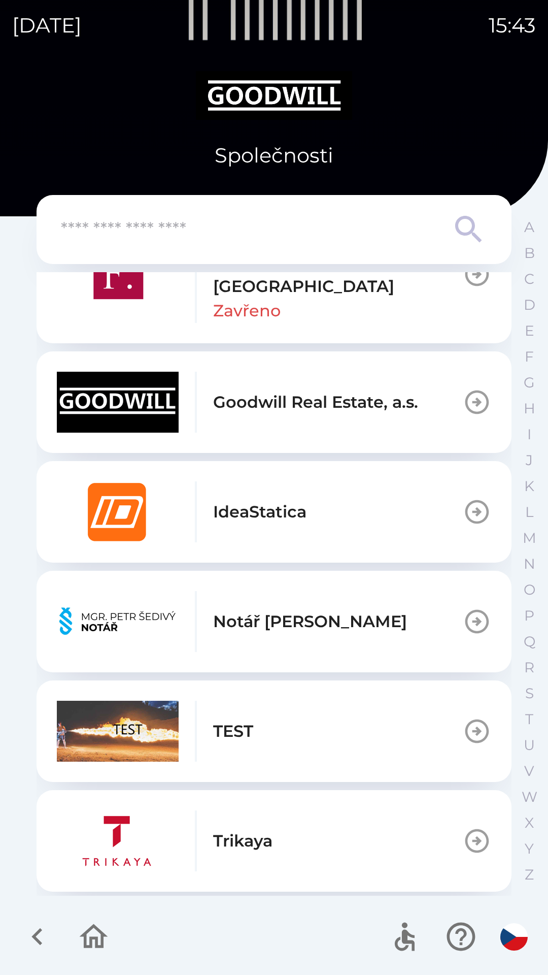
scroll to position [532, 0]
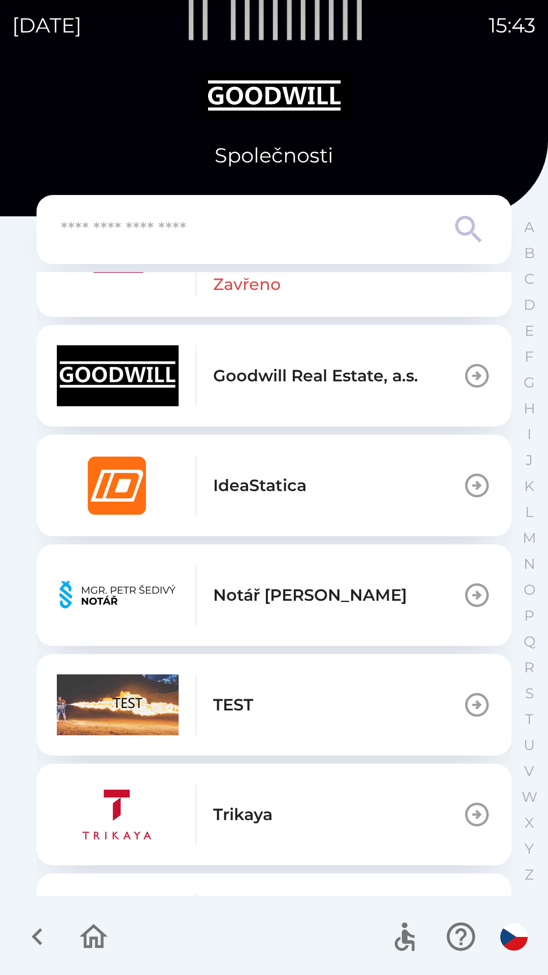
click at [265, 708] on button "TEST" at bounding box center [274, 705] width 475 height 102
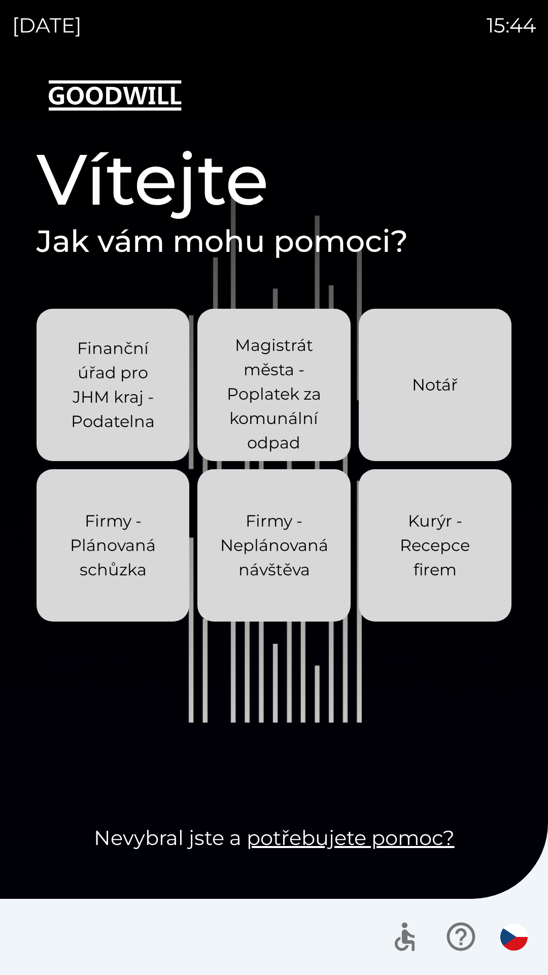
click at [451, 546] on p "Kurýr - Recepce firem" at bounding box center [435, 545] width 104 height 73
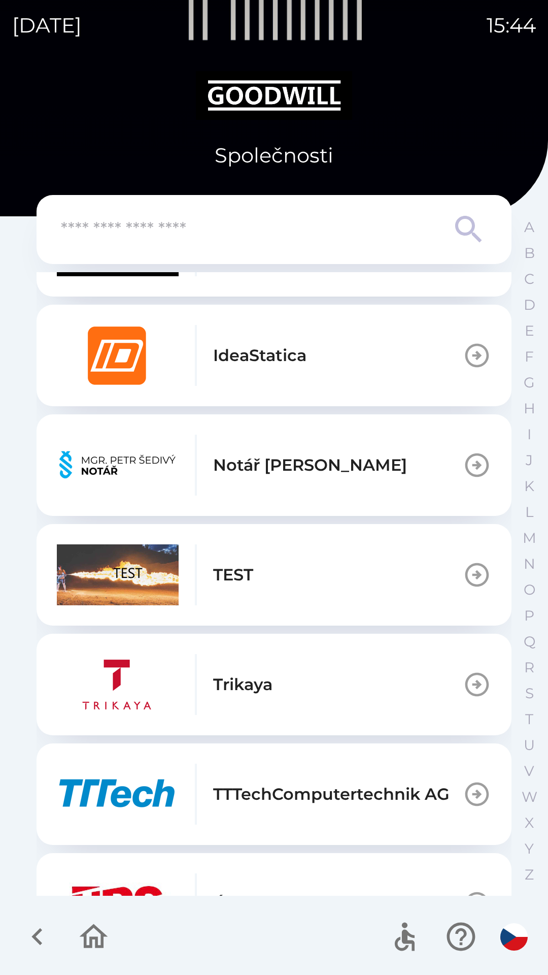
scroll to position [663, 0]
click at [316, 583] on button "TEST" at bounding box center [274, 574] width 475 height 102
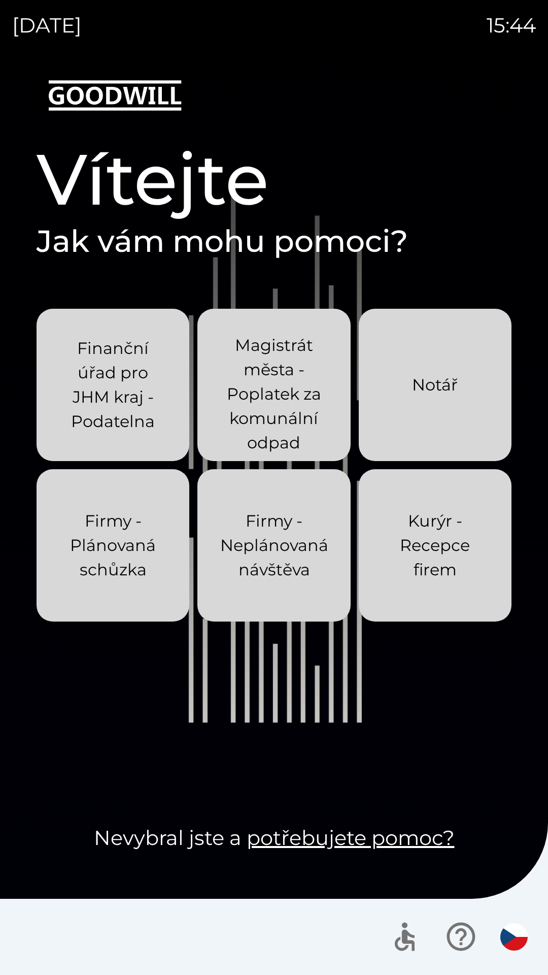
click at [422, 559] on p "Kurýr - Recepce firem" at bounding box center [435, 545] width 104 height 73
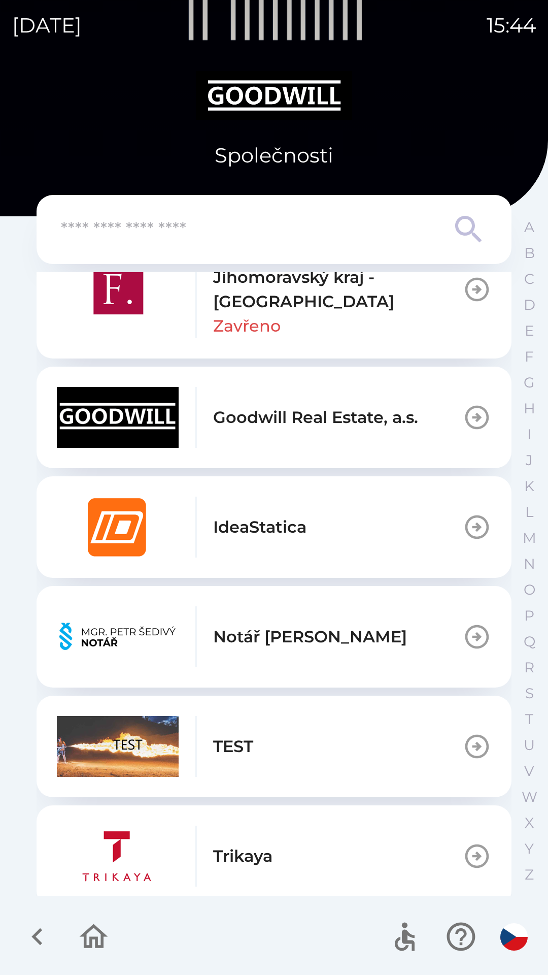
scroll to position [498, 0]
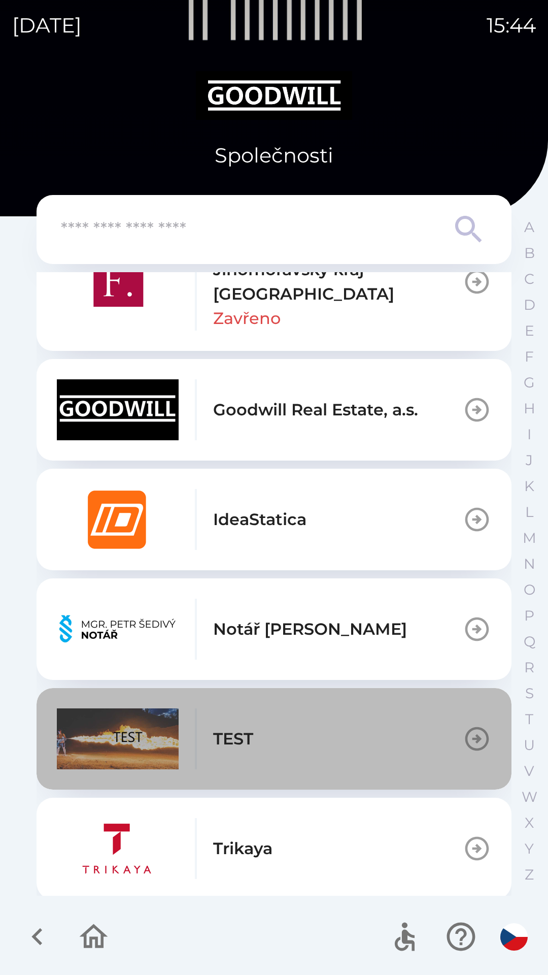
click at [319, 745] on button "TEST" at bounding box center [274, 739] width 475 height 102
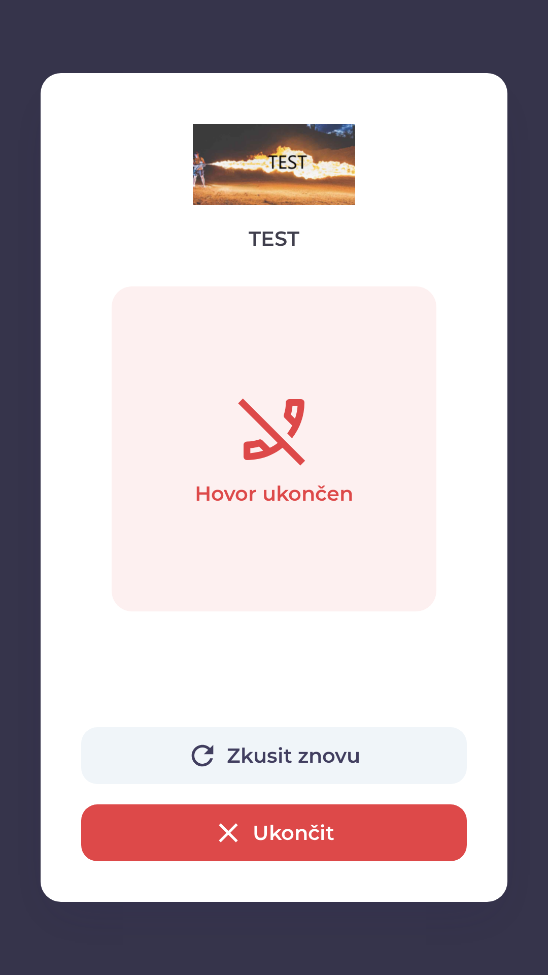
click at [256, 760] on button "Zkusit znovu" at bounding box center [274, 755] width 386 height 57
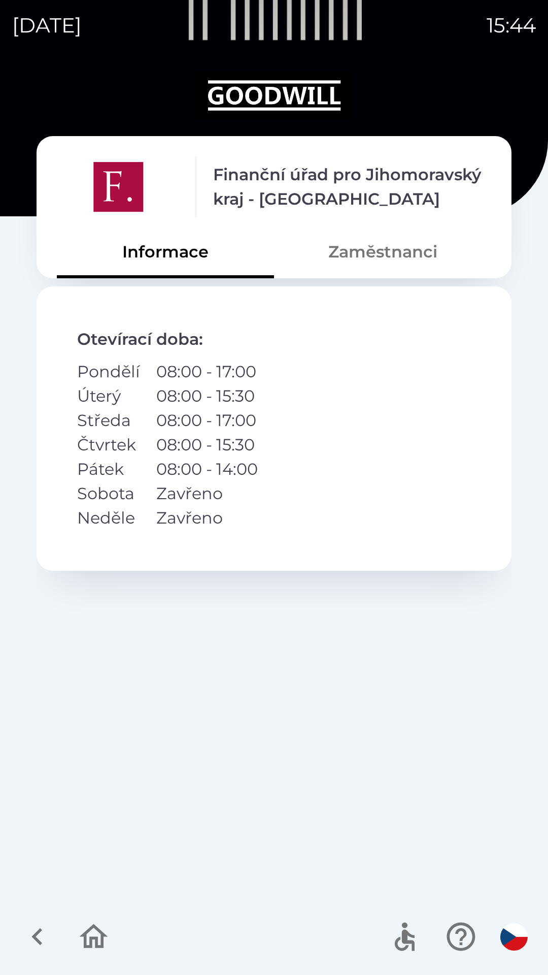
click at [41, 941] on icon "button" at bounding box center [37, 936] width 34 height 34
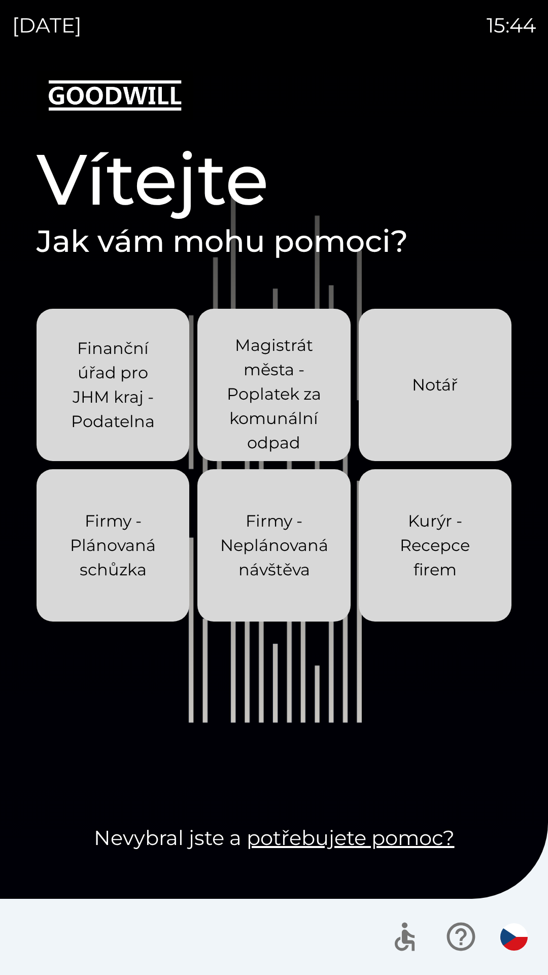
click at [400, 569] on p "Kurýr - Recepce firem" at bounding box center [435, 545] width 104 height 73
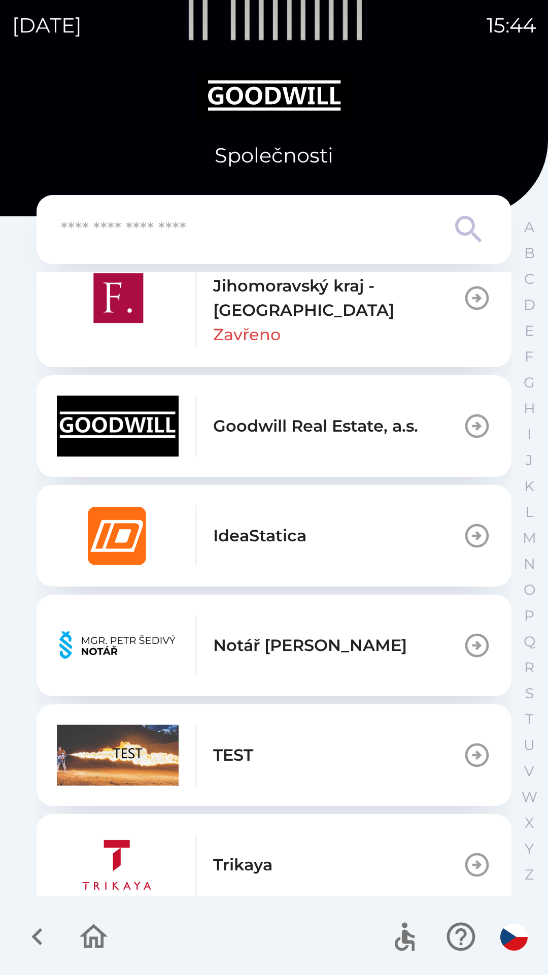
scroll to position [485, 0]
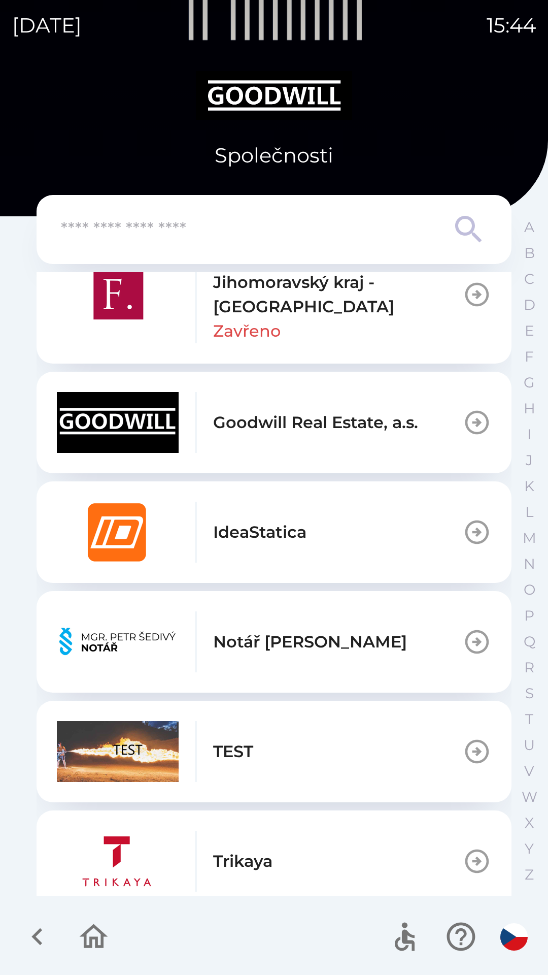
click at [196, 736] on div "button" at bounding box center [196, 751] width 2 height 61
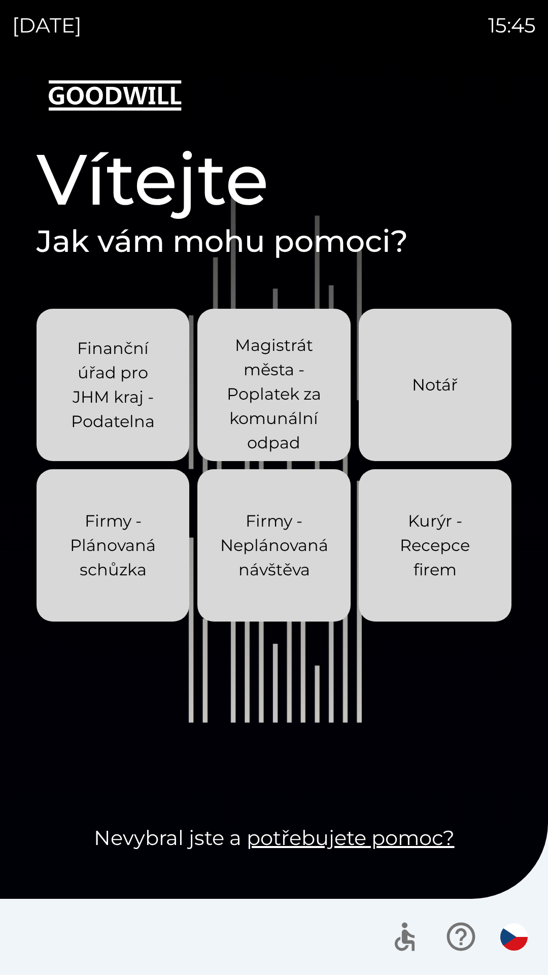
click at [411, 564] on p "Kurýr - Recepce firem" at bounding box center [435, 545] width 104 height 73
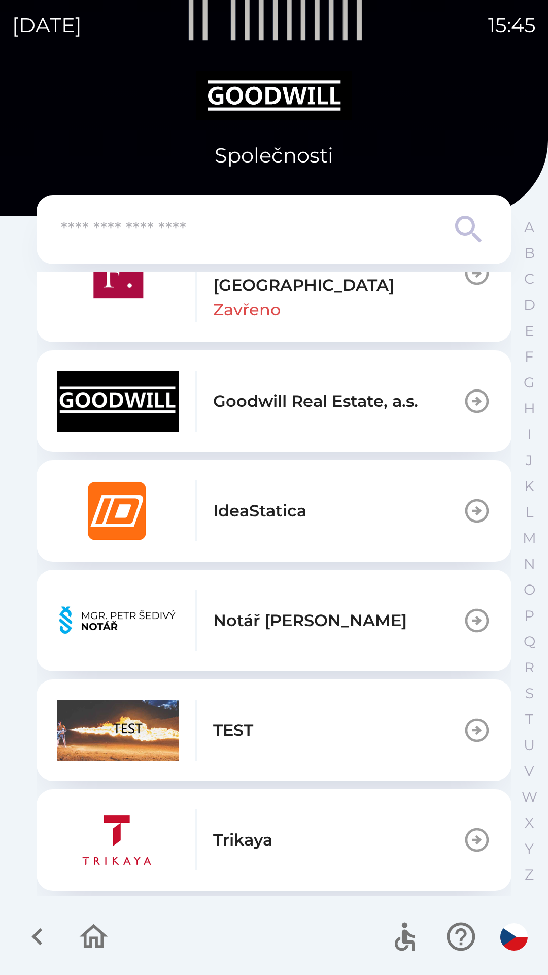
scroll to position [507, 0]
click at [133, 728] on img "button" at bounding box center [118, 729] width 122 height 61
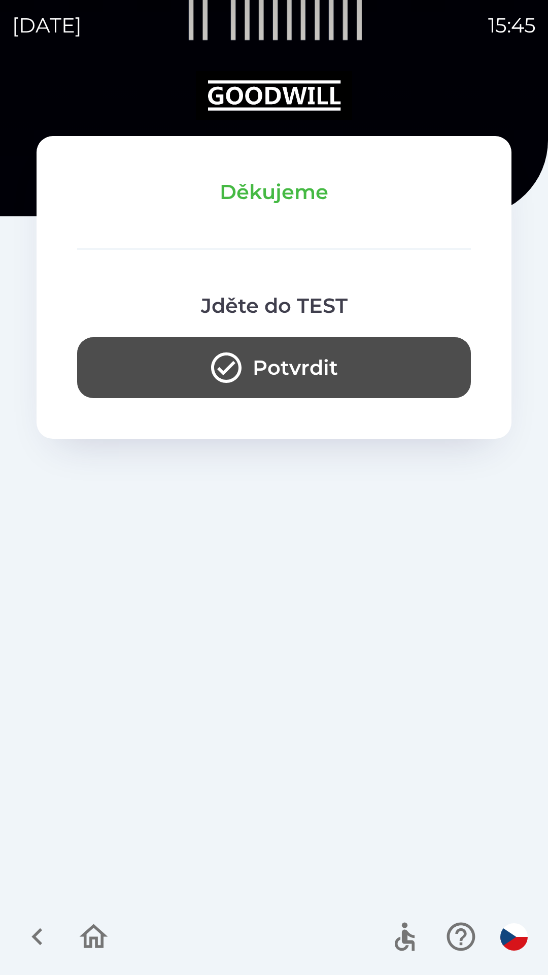
click at [165, 362] on button "Potvrdit" at bounding box center [274, 367] width 394 height 61
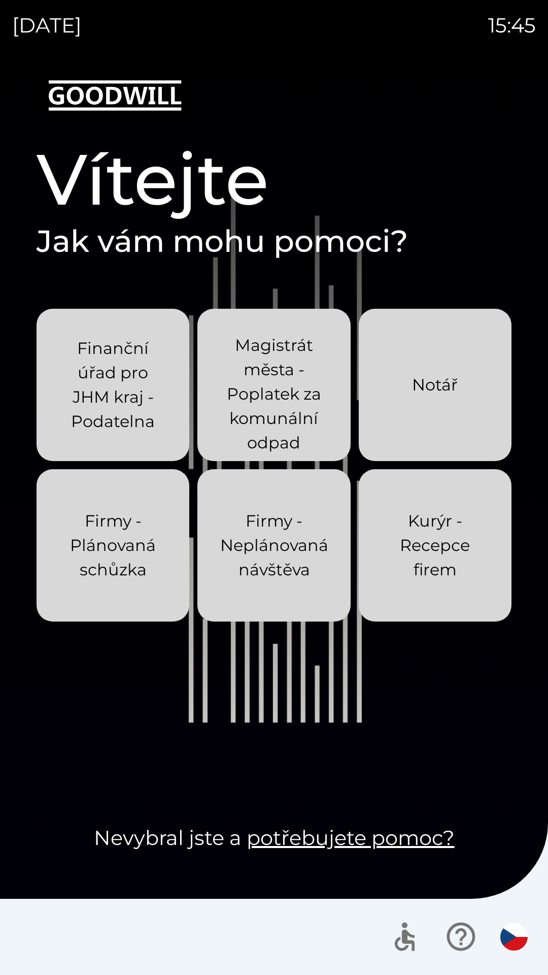
click at [240, 549] on p "Firmy - Neplánovaná návštěva" at bounding box center [274, 545] width 108 height 73
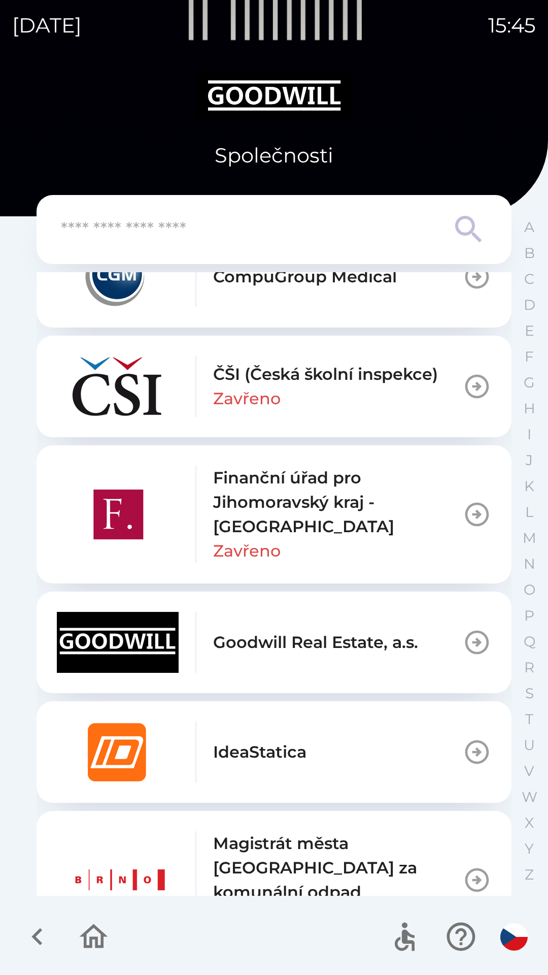
scroll to position [867, 0]
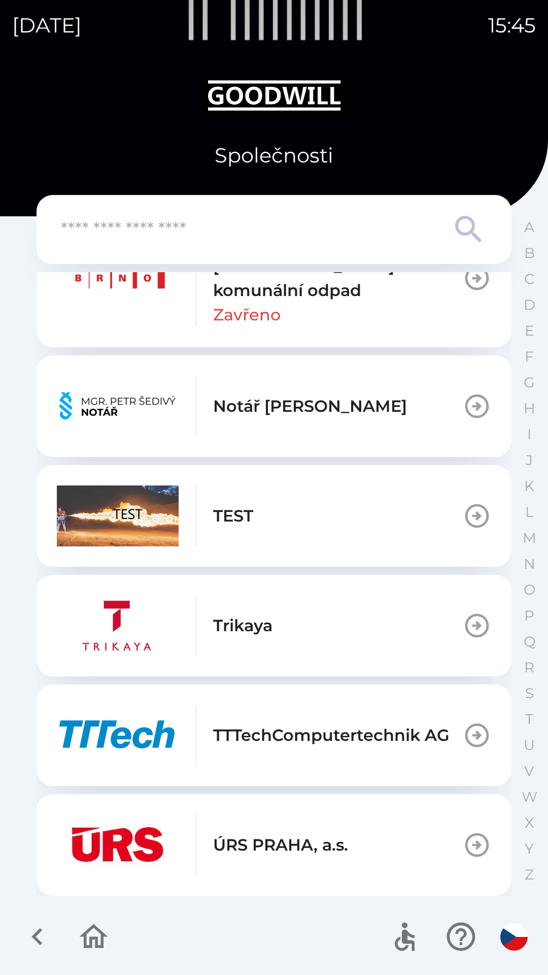
click at [115, 529] on img "button" at bounding box center [118, 515] width 122 height 61
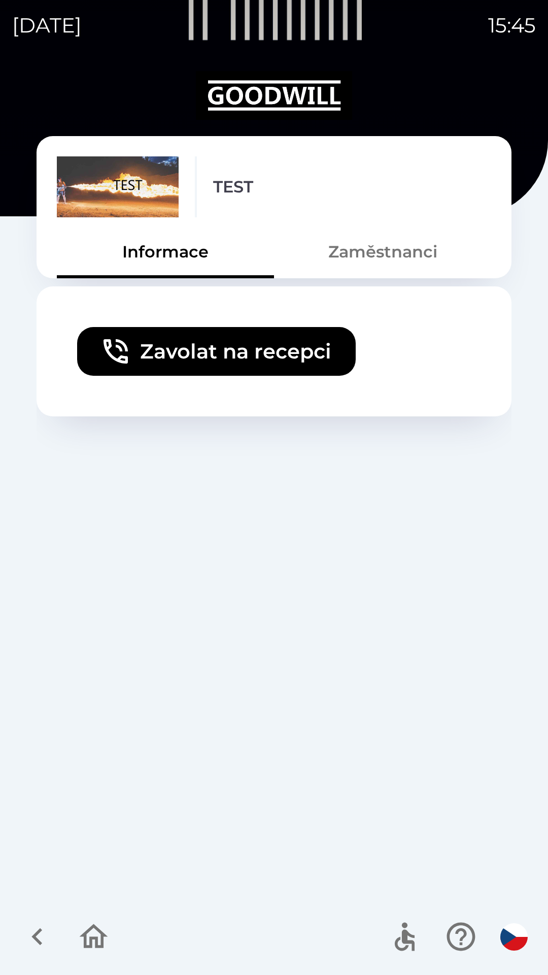
click at [143, 364] on button "Zavolat na recepci" at bounding box center [216, 351] width 279 height 49
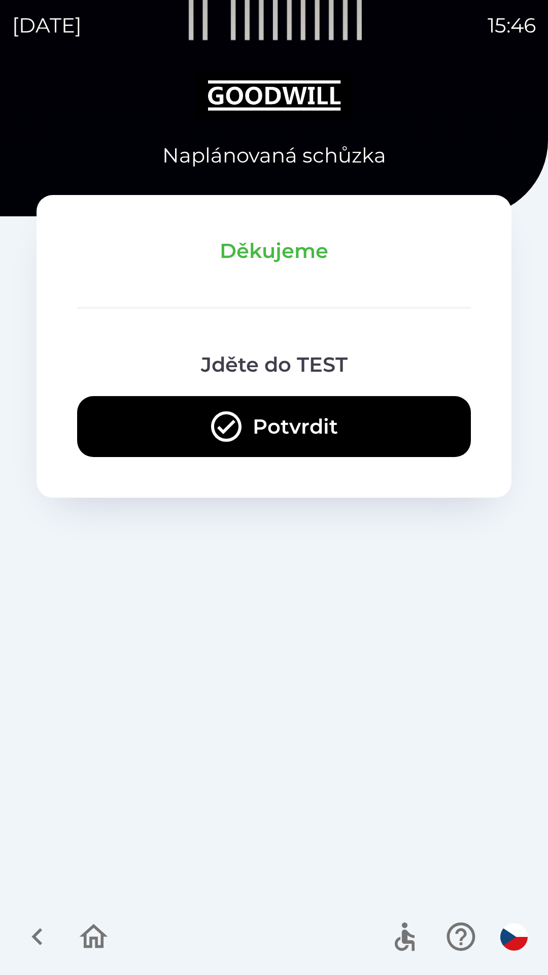
click at [247, 414] on button "Potvrdit" at bounding box center [274, 426] width 394 height 61
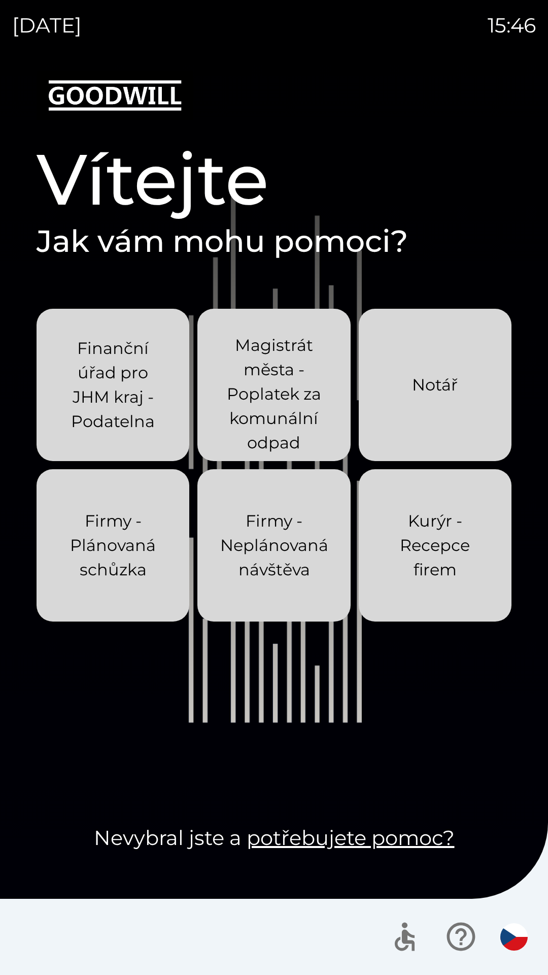
click at [423, 560] on p "Kurýr - Recepce firem" at bounding box center [435, 545] width 104 height 73
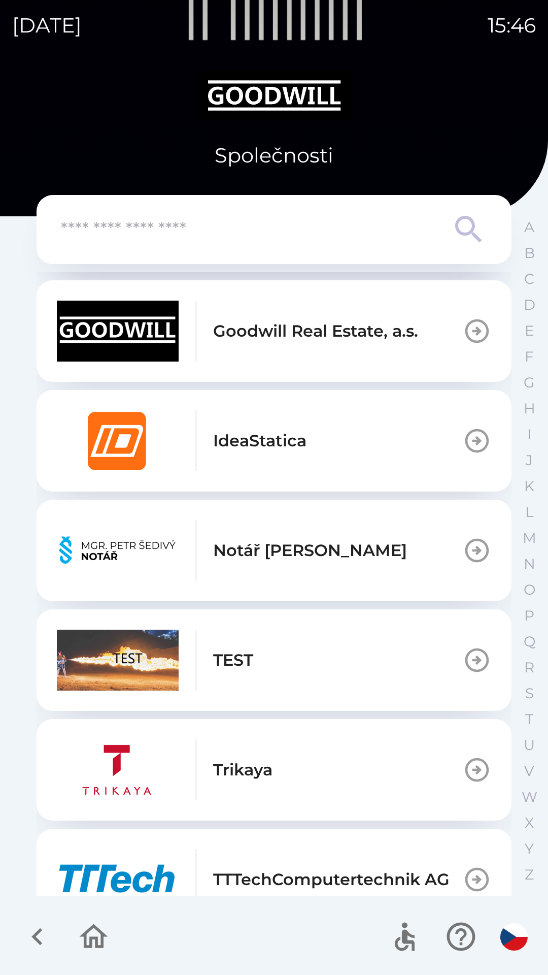
scroll to position [585, 0]
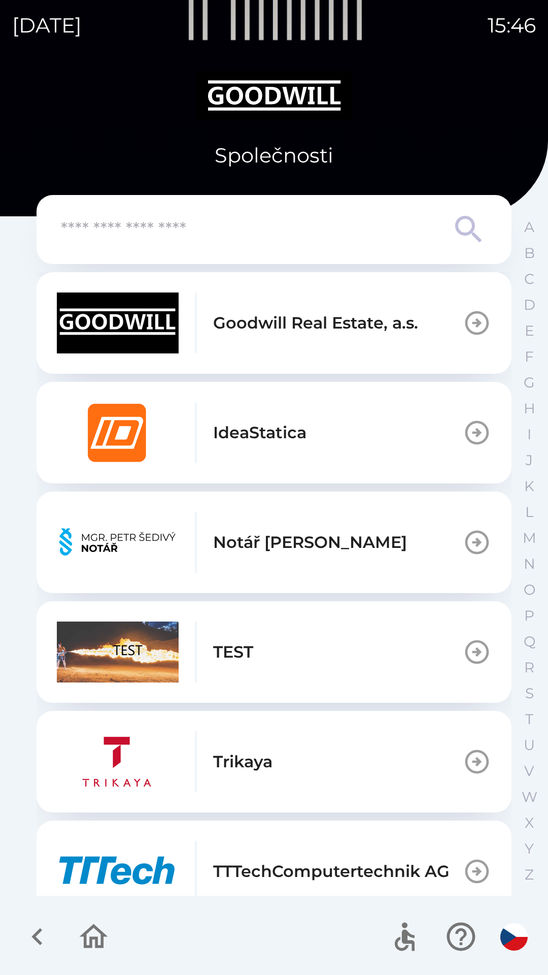
click at [258, 665] on button "TEST" at bounding box center [274, 652] width 475 height 102
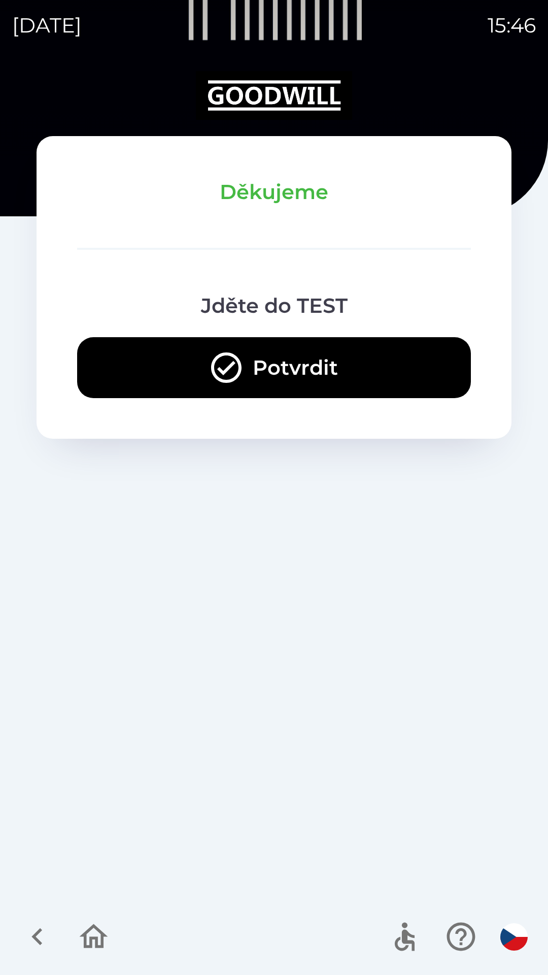
click at [301, 364] on button "Potvrdit" at bounding box center [274, 367] width 394 height 61
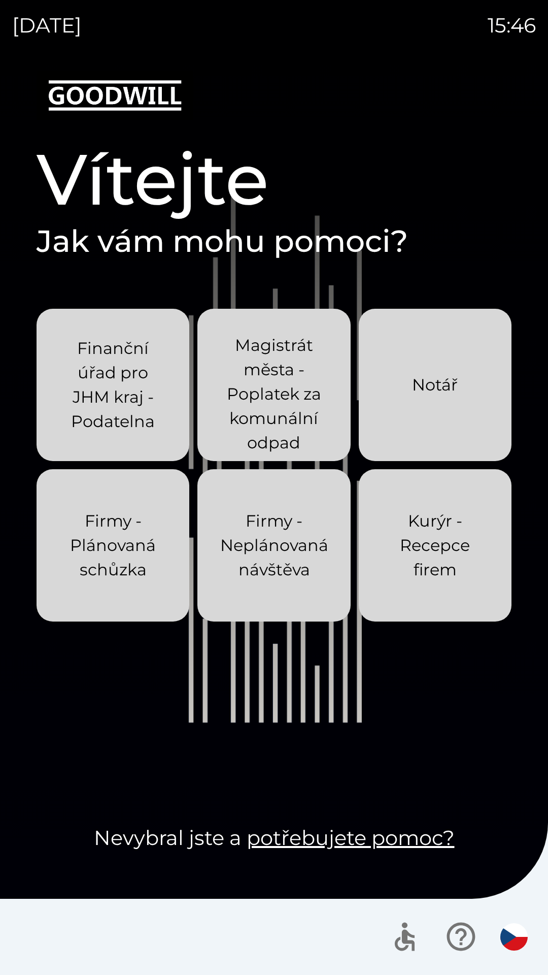
click at [462, 566] on p "Kurýr - Recepce firem" at bounding box center [435, 545] width 104 height 73
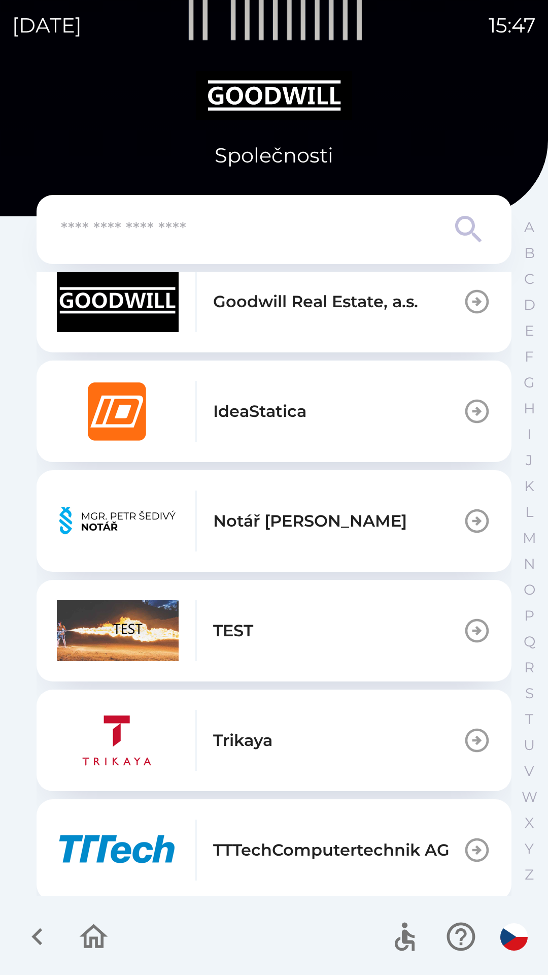
scroll to position [721, 0]
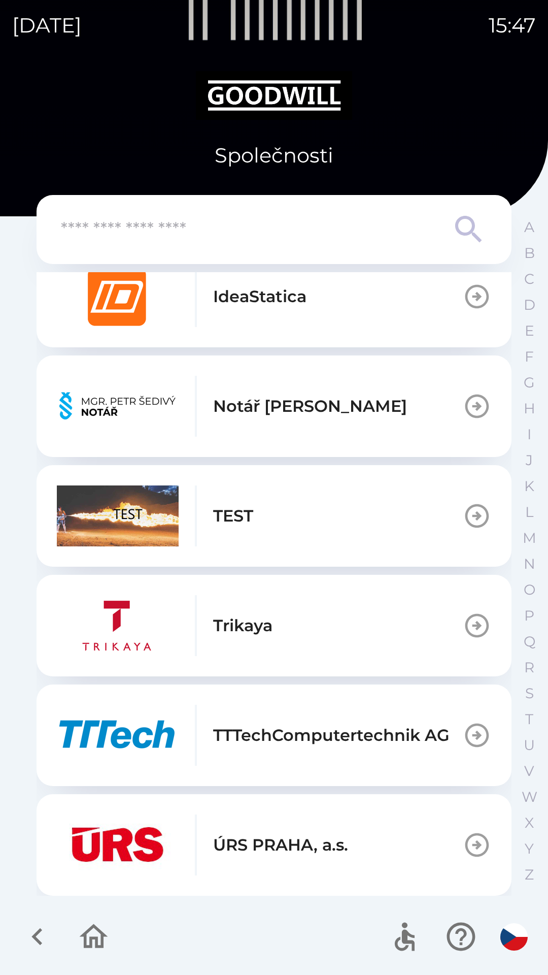
click at [299, 520] on button "TEST" at bounding box center [274, 516] width 475 height 102
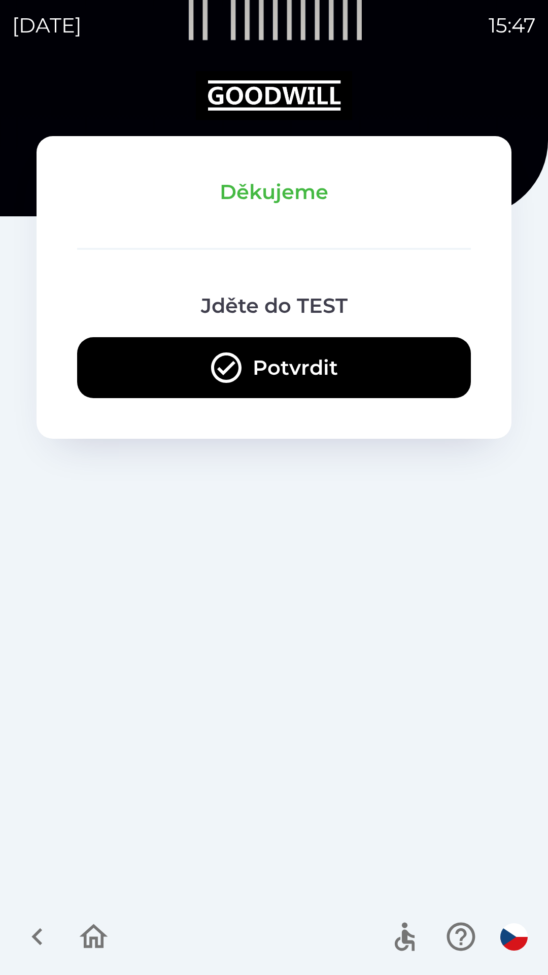
click at [265, 375] on button "Potvrdit" at bounding box center [274, 367] width 394 height 61
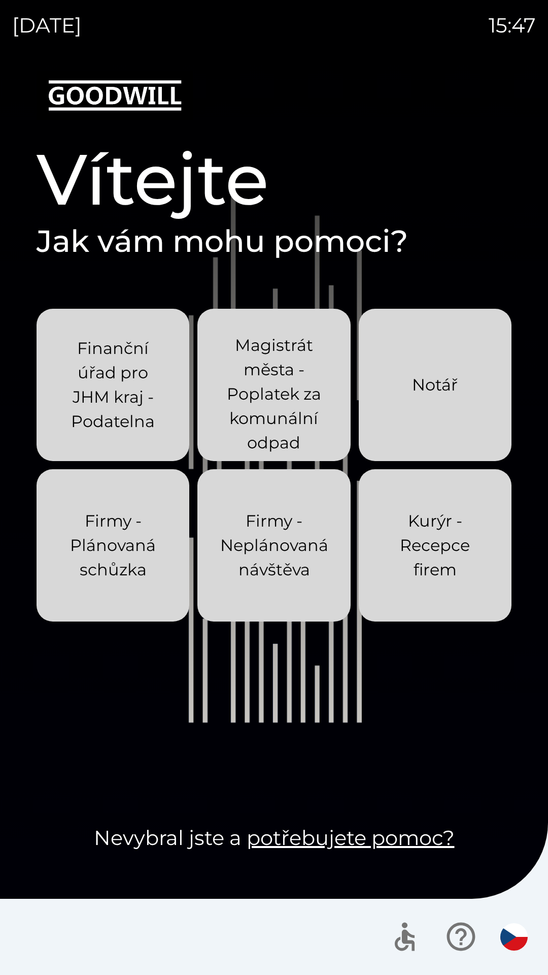
click at [425, 541] on p "Kurýr - Recepce firem" at bounding box center [435, 545] width 104 height 73
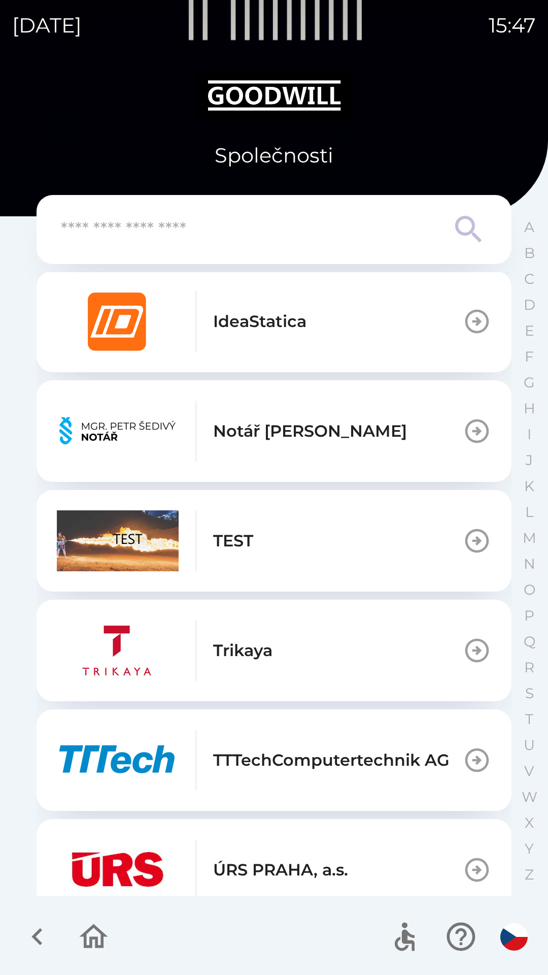
scroll to position [718, 0]
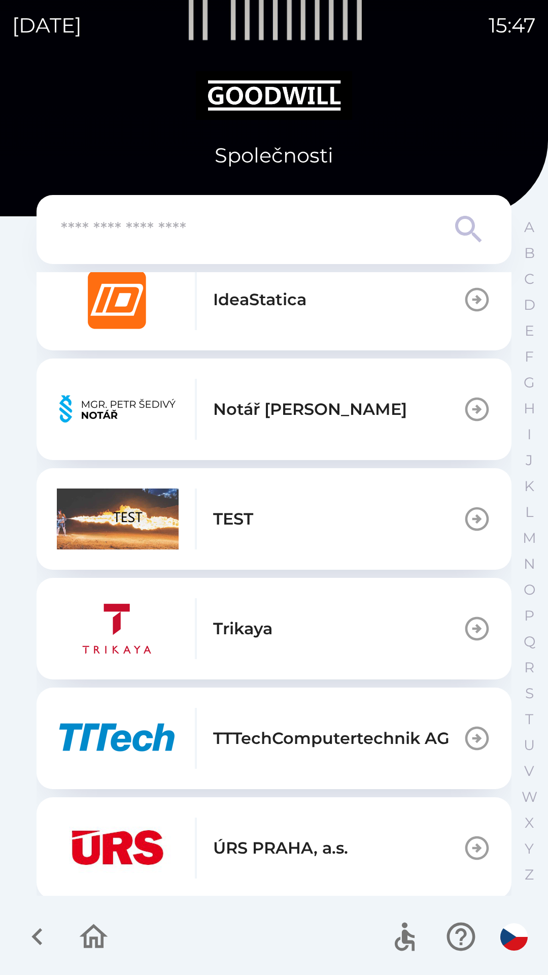
click at [260, 525] on button "TEST" at bounding box center [274, 519] width 475 height 102
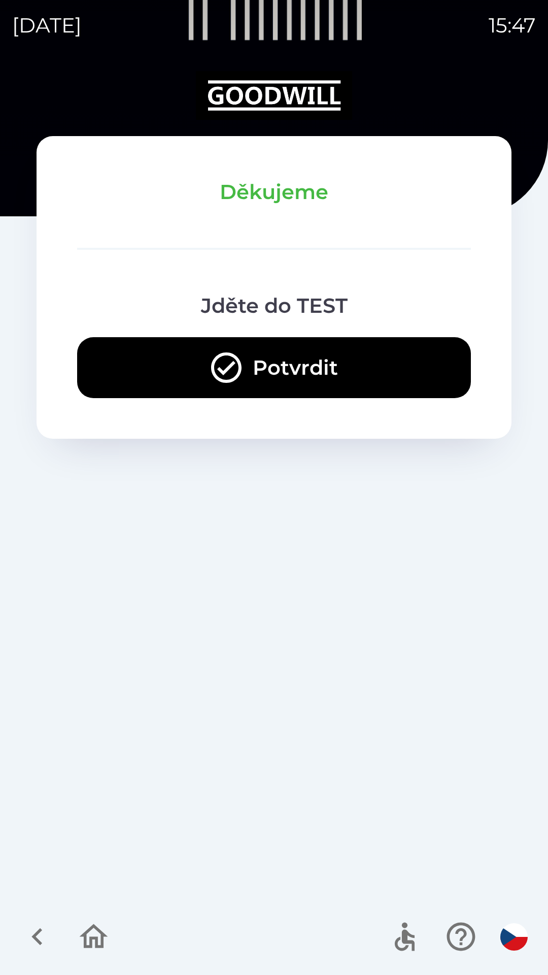
click at [320, 361] on button "Potvrdit" at bounding box center [274, 367] width 394 height 61
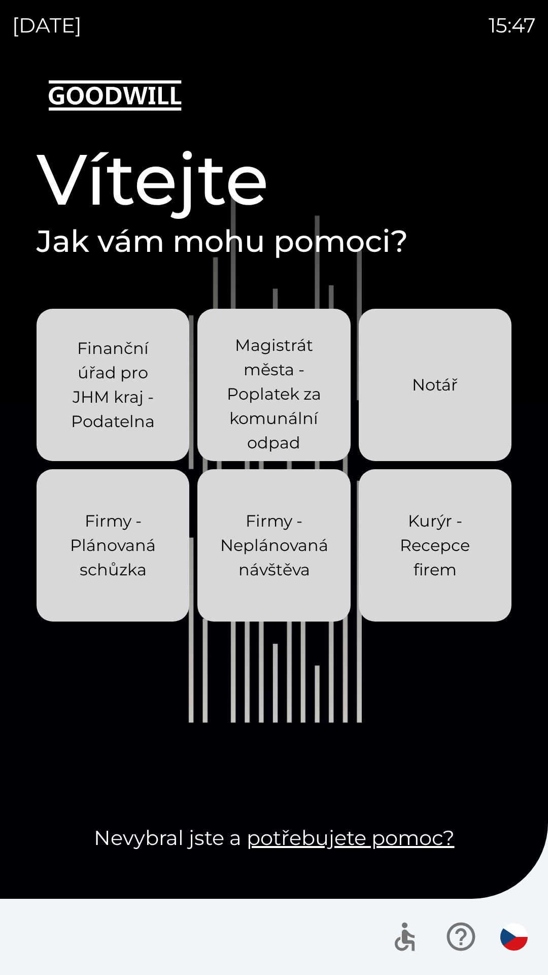
click at [472, 567] on p "Kurýr - Recepce firem" at bounding box center [435, 545] width 104 height 73
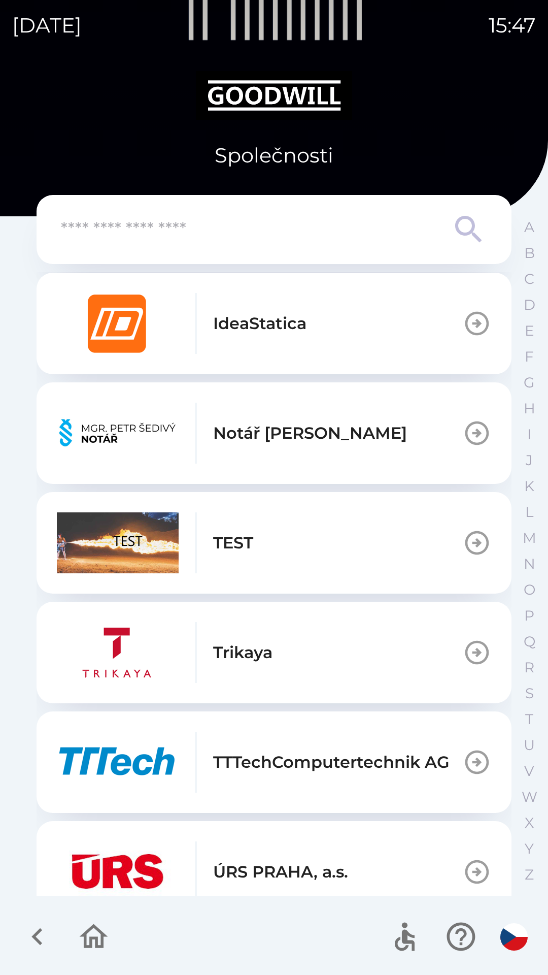
scroll to position [721, 0]
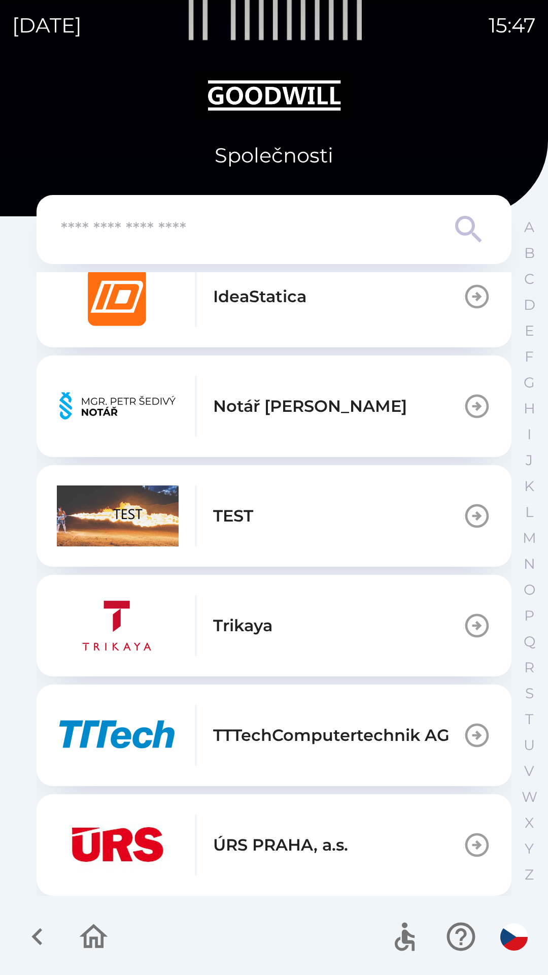
click at [299, 507] on button "TEST" at bounding box center [274, 516] width 475 height 102
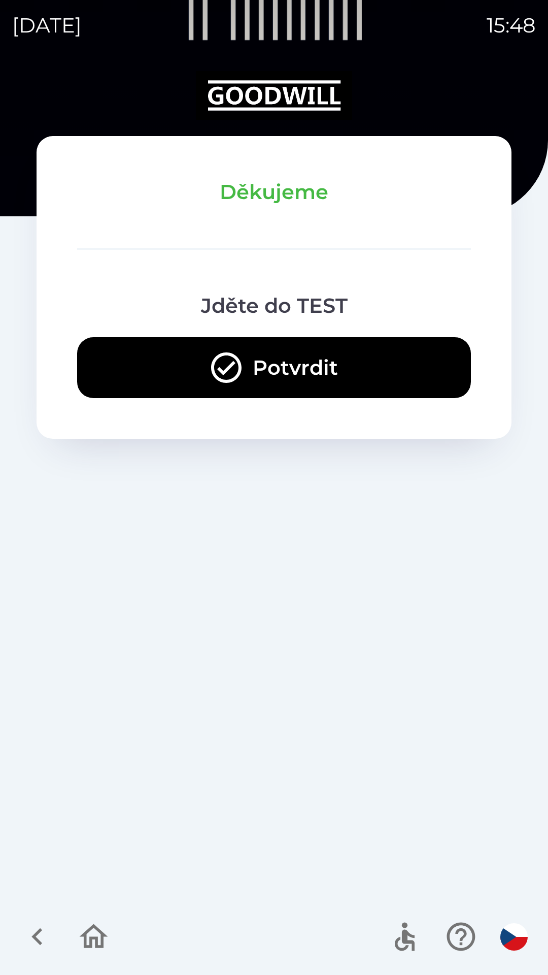
click at [286, 344] on button "Potvrdit" at bounding box center [274, 367] width 394 height 61
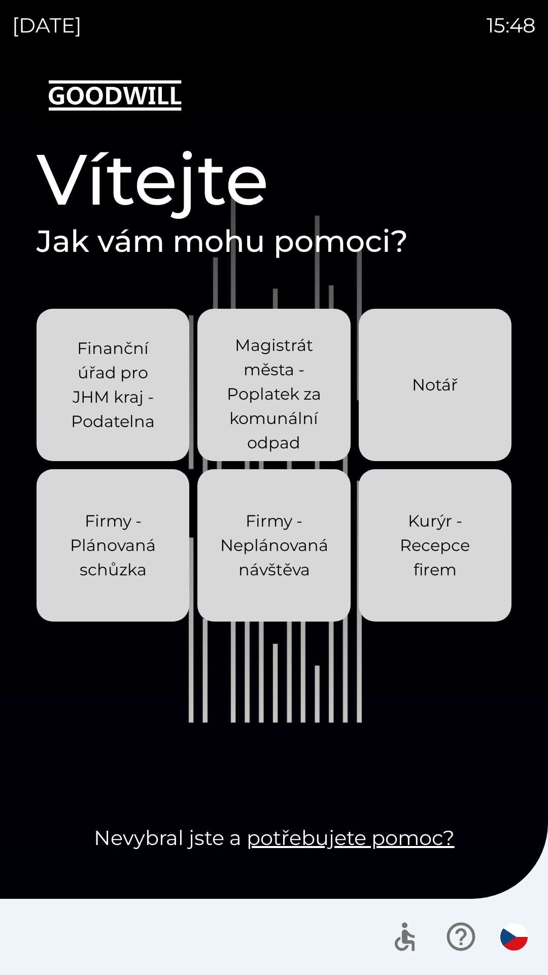
click at [414, 546] on p "Kurýr - Recepce firem" at bounding box center [435, 545] width 104 height 73
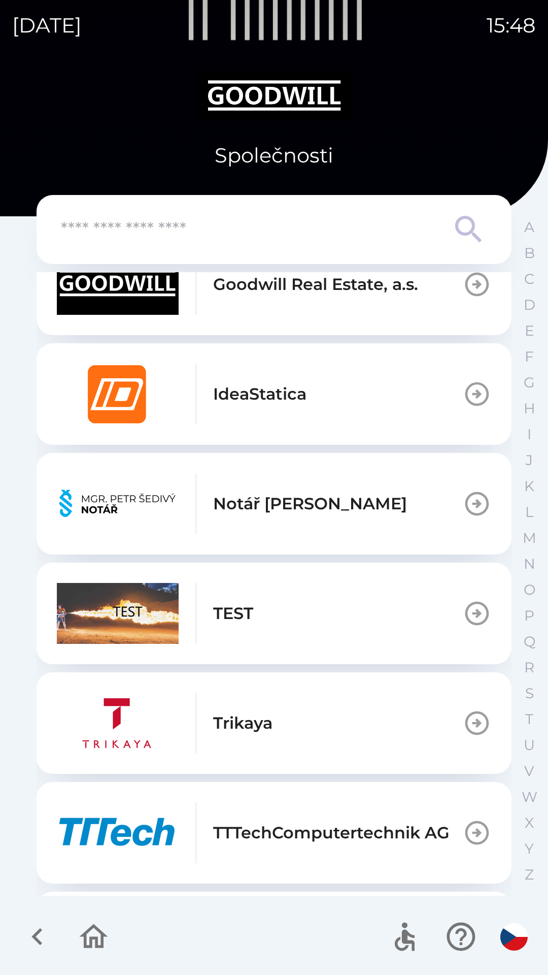
scroll to position [624, 0]
click at [153, 610] on img "button" at bounding box center [118, 612] width 122 height 61
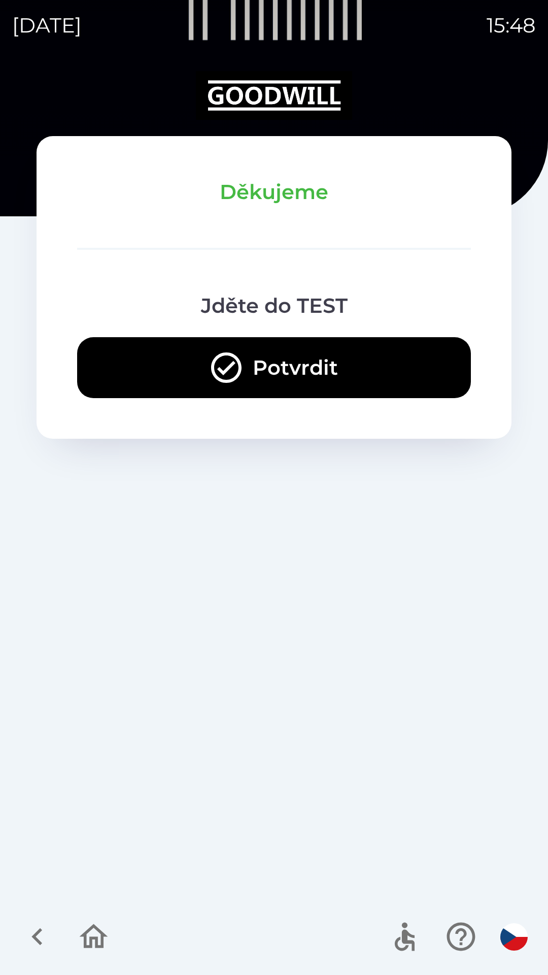
click at [238, 366] on icon "button" at bounding box center [226, 367] width 37 height 37
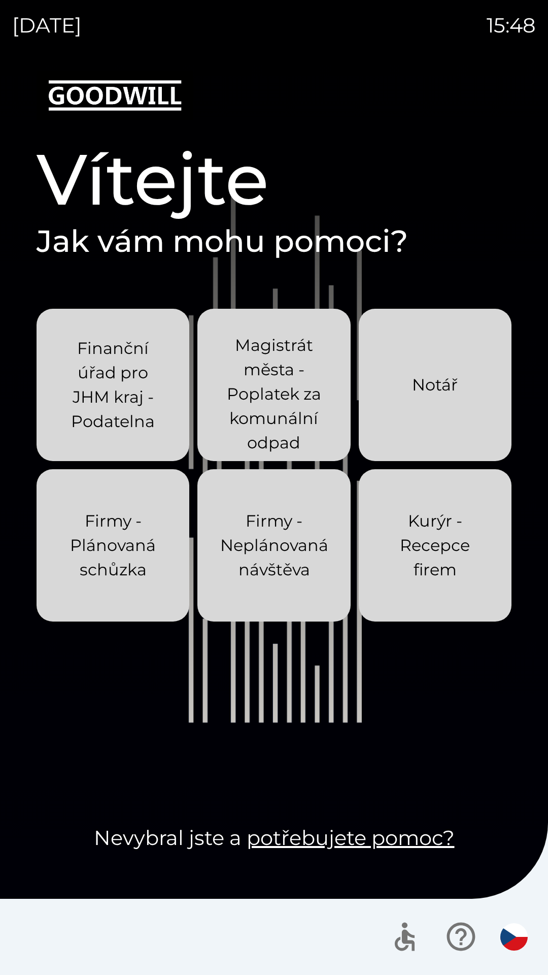
click at [441, 551] on p "Kurýr - Recepce firem" at bounding box center [435, 545] width 104 height 73
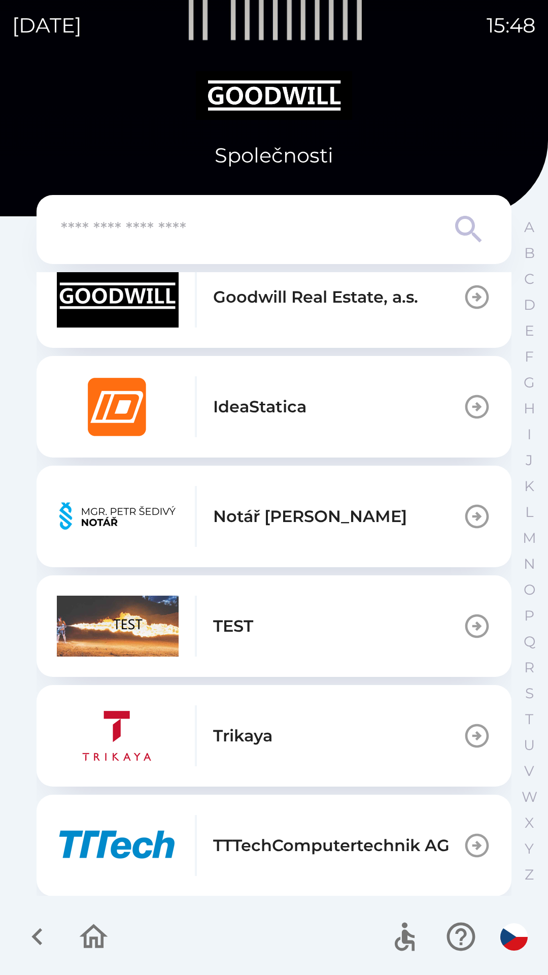
scroll to position [616, 0]
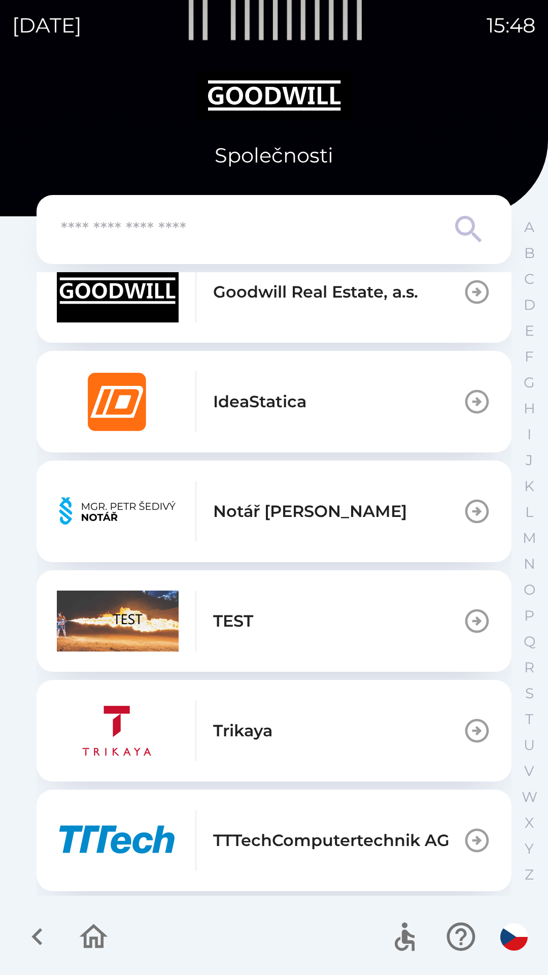
click at [275, 602] on button "TEST" at bounding box center [274, 621] width 475 height 102
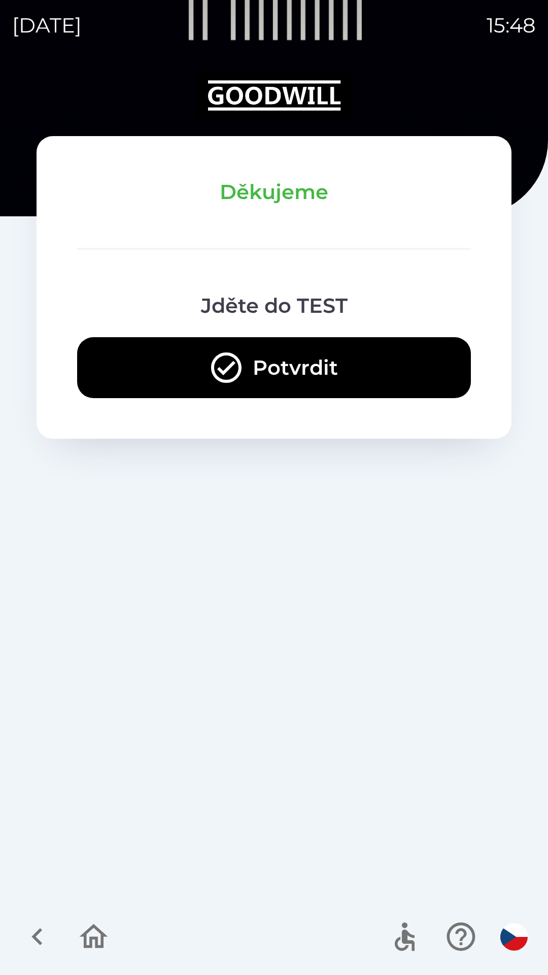
click at [235, 374] on icon "button" at bounding box center [226, 367] width 37 height 37
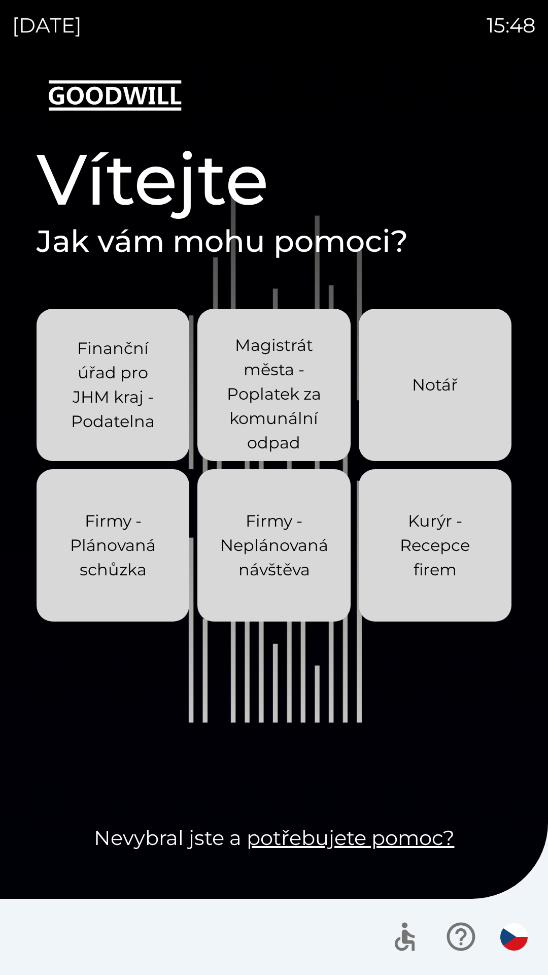
click at [442, 543] on p "Kurýr - Recepce firem" at bounding box center [435, 545] width 104 height 73
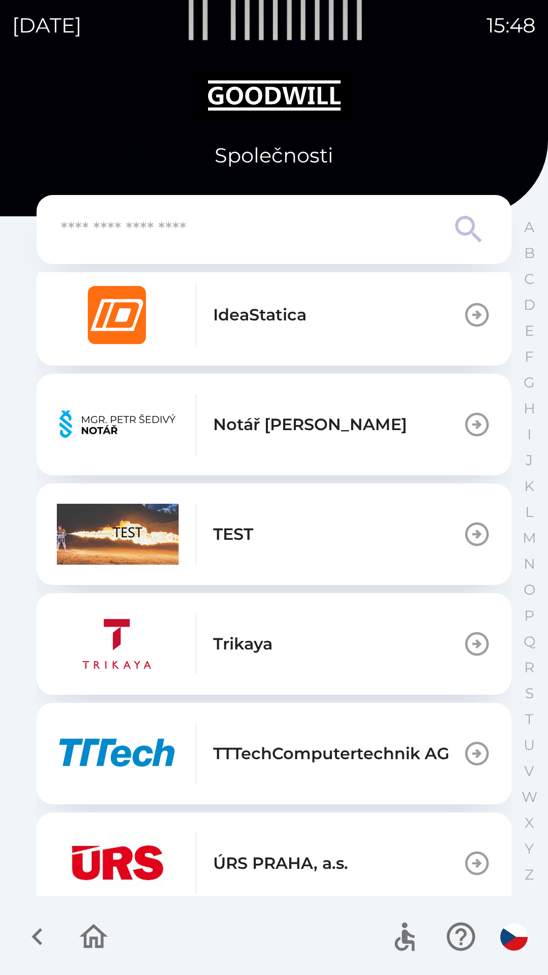
scroll to position [721, 0]
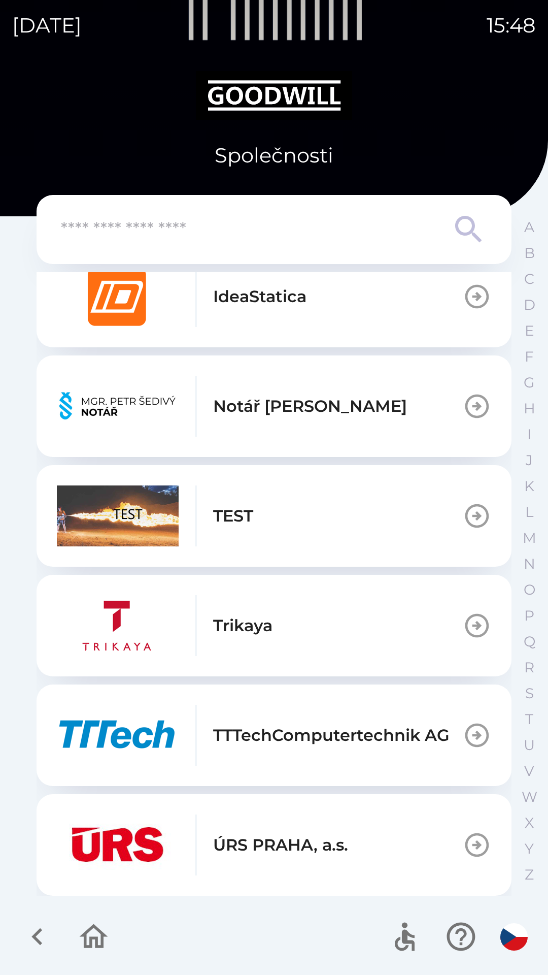
click at [313, 499] on button "TEST" at bounding box center [274, 516] width 475 height 102
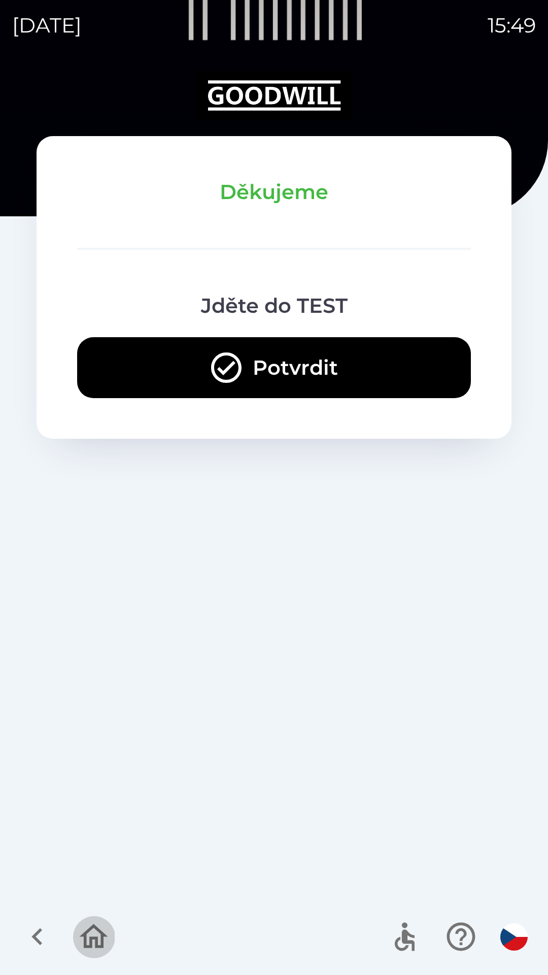
click at [103, 938] on icon "button" at bounding box center [94, 936] width 28 height 24
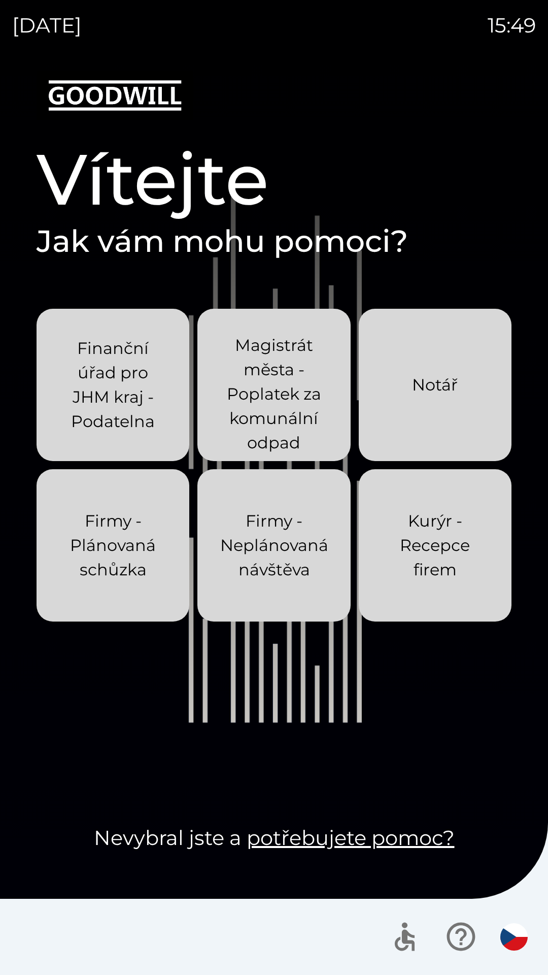
click at [423, 562] on p "Kurýr - Recepce firem" at bounding box center [435, 545] width 104 height 73
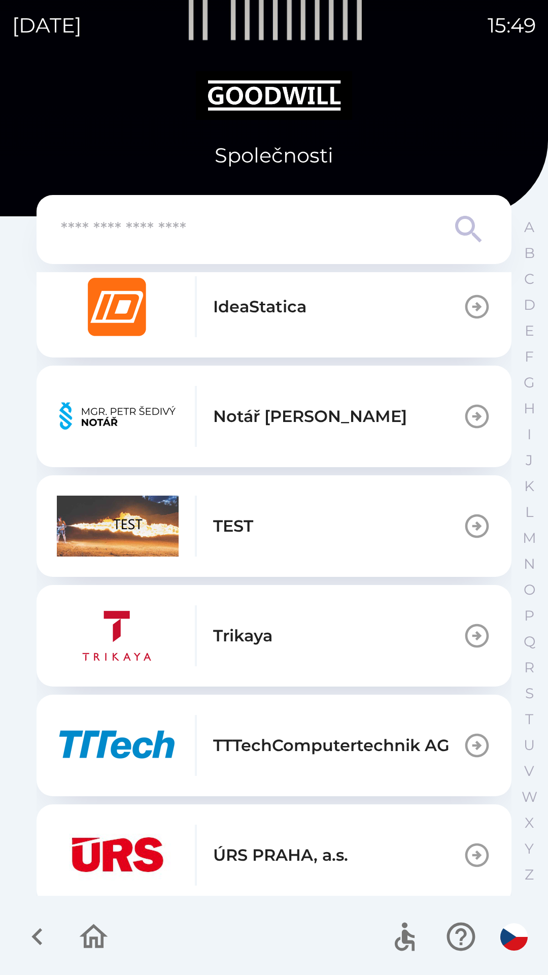
scroll to position [712, 0]
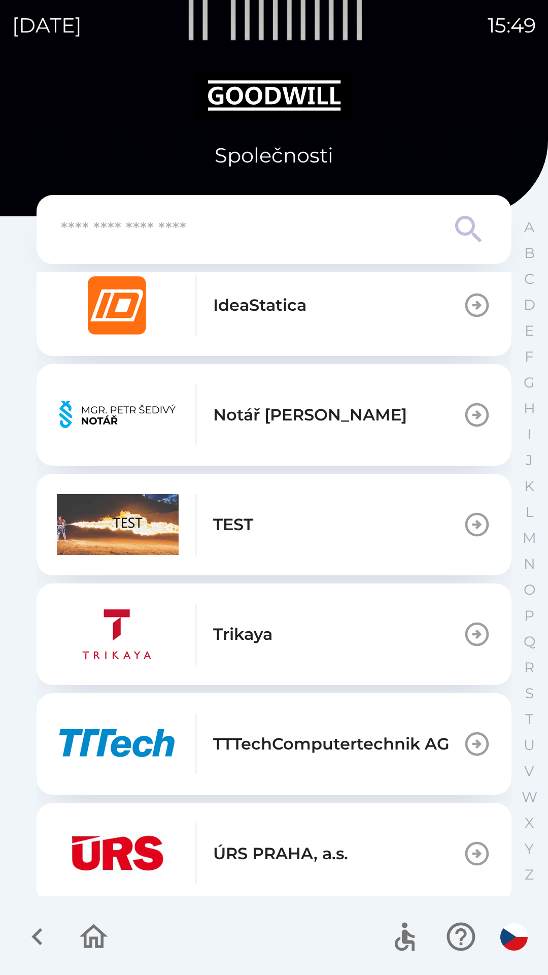
click at [289, 542] on button "TEST" at bounding box center [274, 525] width 475 height 102
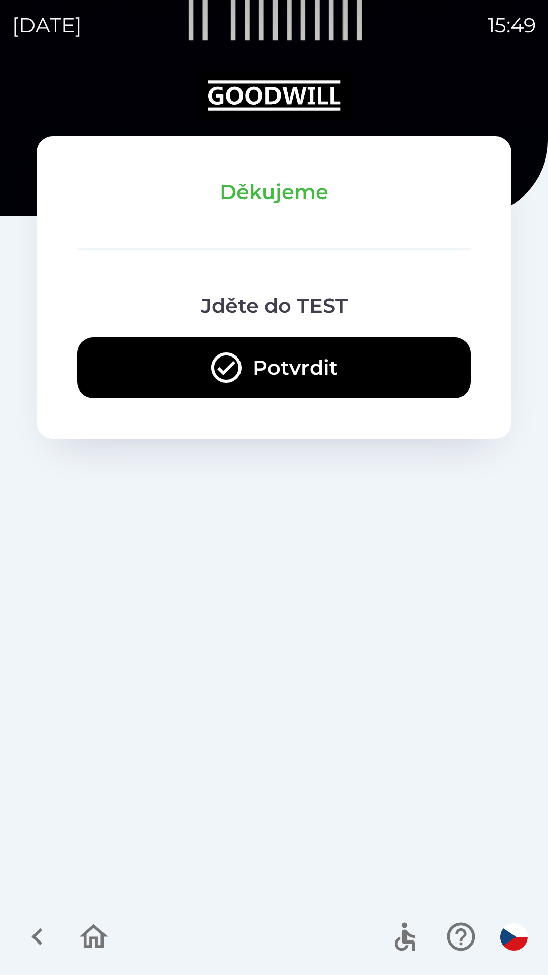
click at [40, 933] on icon "button" at bounding box center [36, 936] width 11 height 17
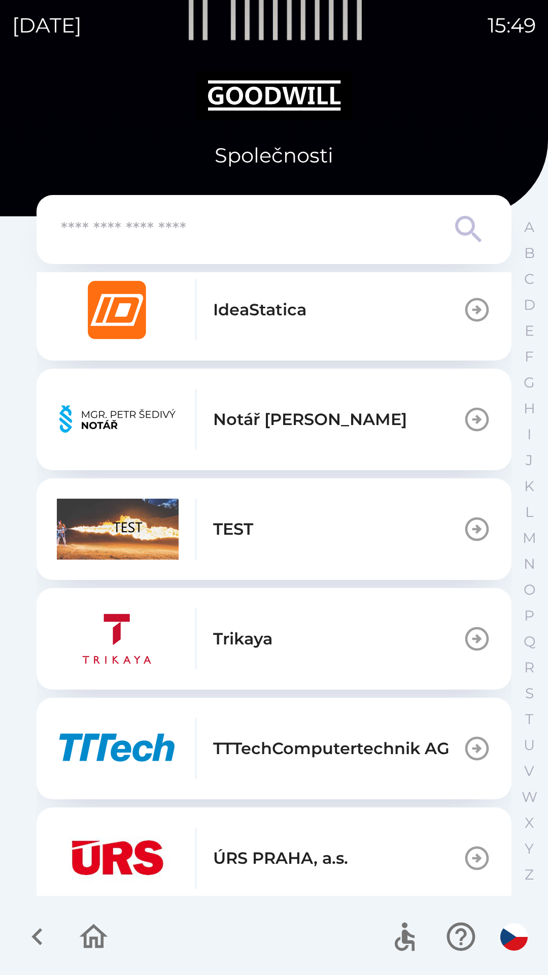
scroll to position [721, 0]
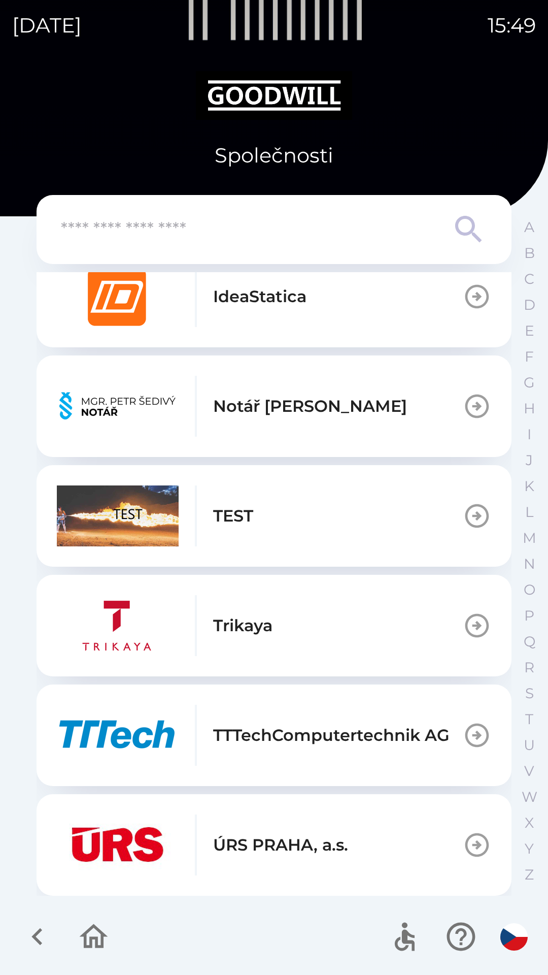
click at [326, 479] on button "TEST" at bounding box center [274, 516] width 475 height 102
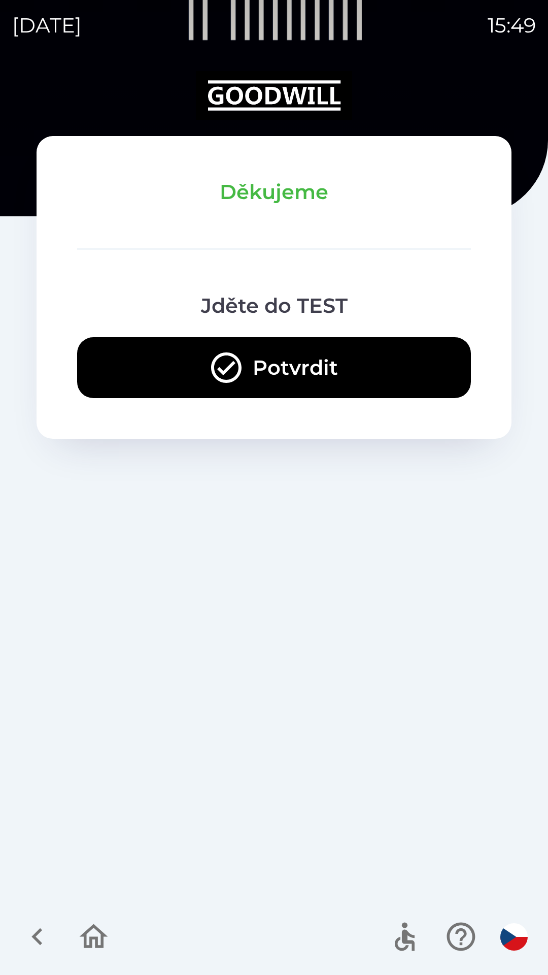
click at [50, 945] on icon "button" at bounding box center [37, 936] width 34 height 34
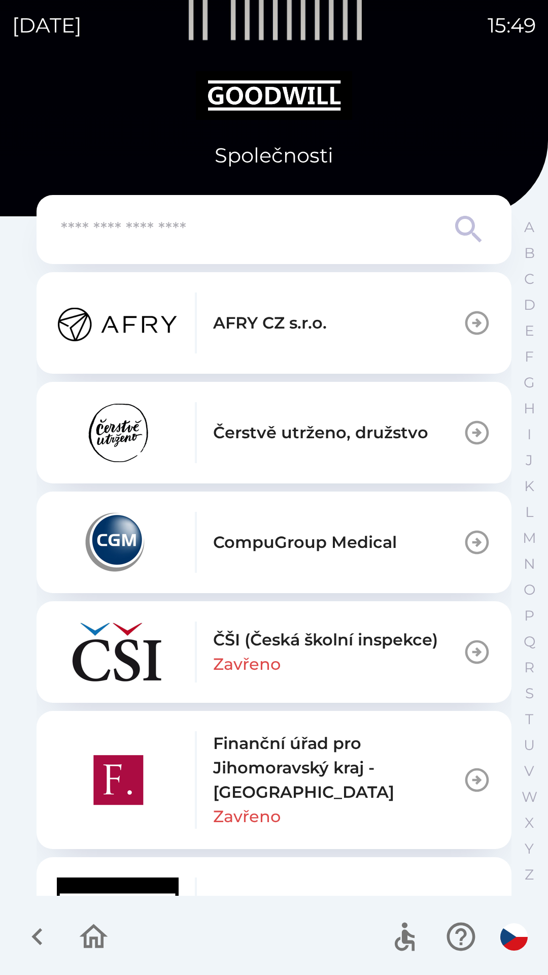
click at [55, 929] on button "button" at bounding box center [37, 936] width 42 height 42
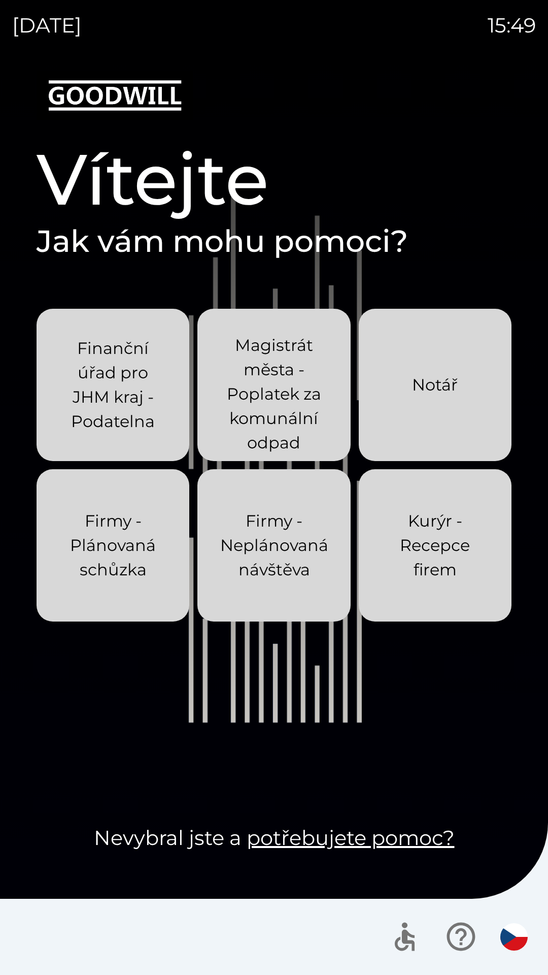
click at [432, 558] on p "Kurýr - Recepce firem" at bounding box center [435, 545] width 104 height 73
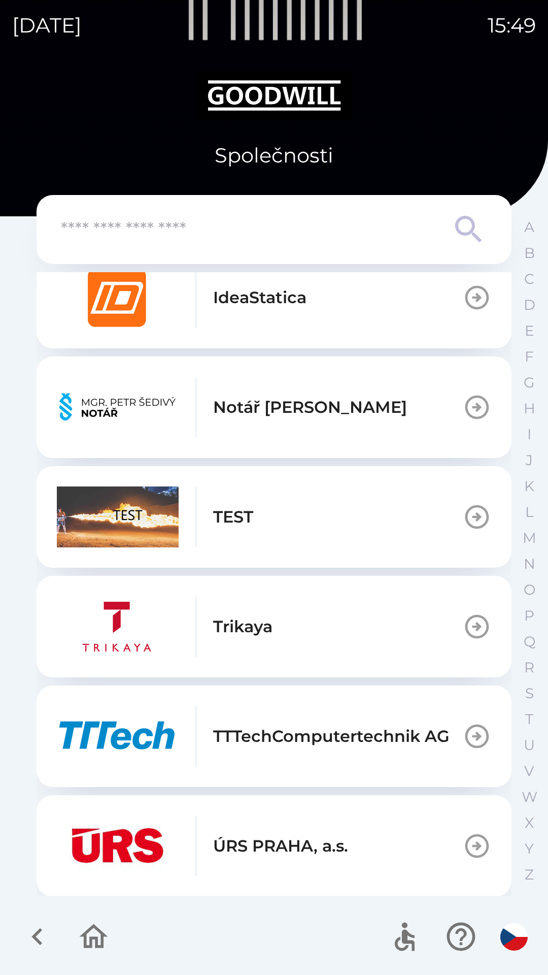
scroll to position [721, 0]
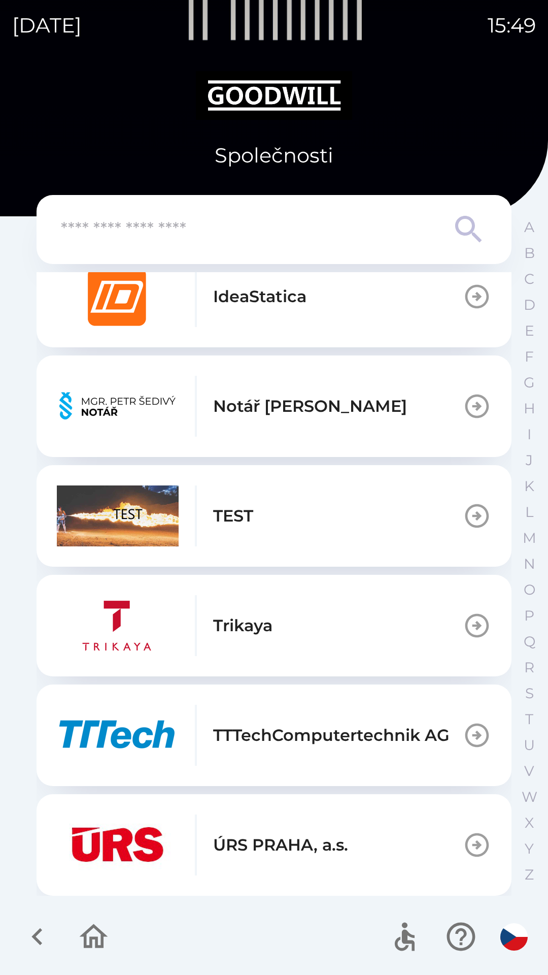
click at [338, 496] on button "TEST" at bounding box center [274, 516] width 475 height 102
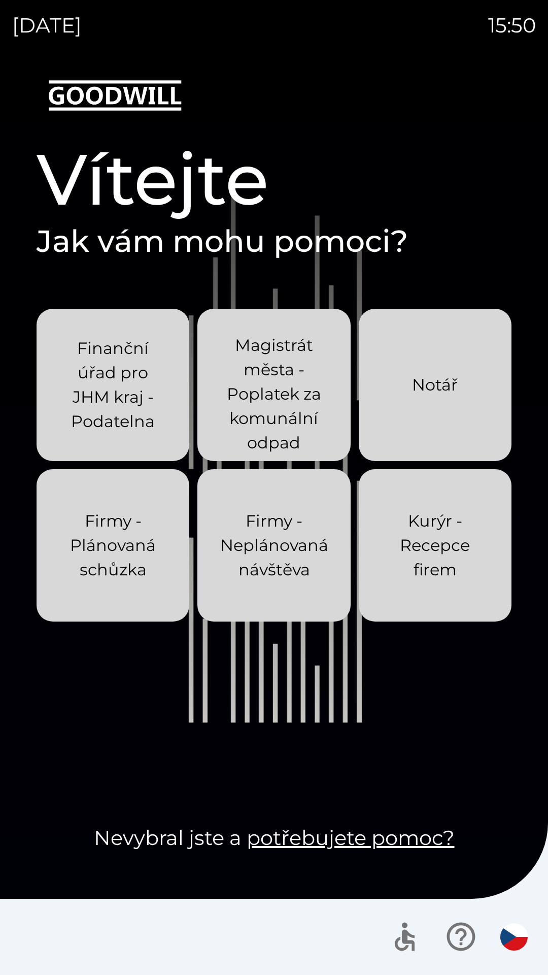
click at [440, 570] on p "Kurýr - Recepce firem" at bounding box center [435, 545] width 104 height 73
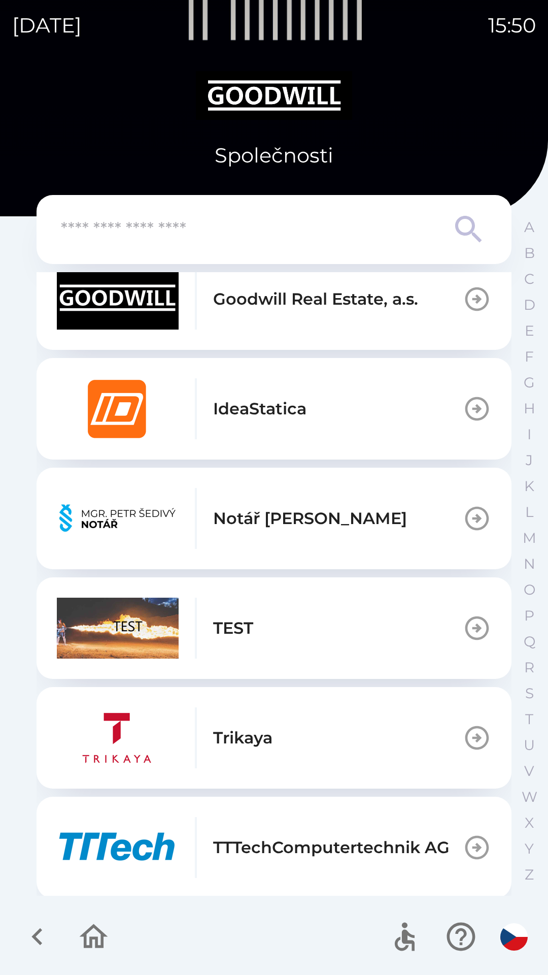
scroll to position [610, 0]
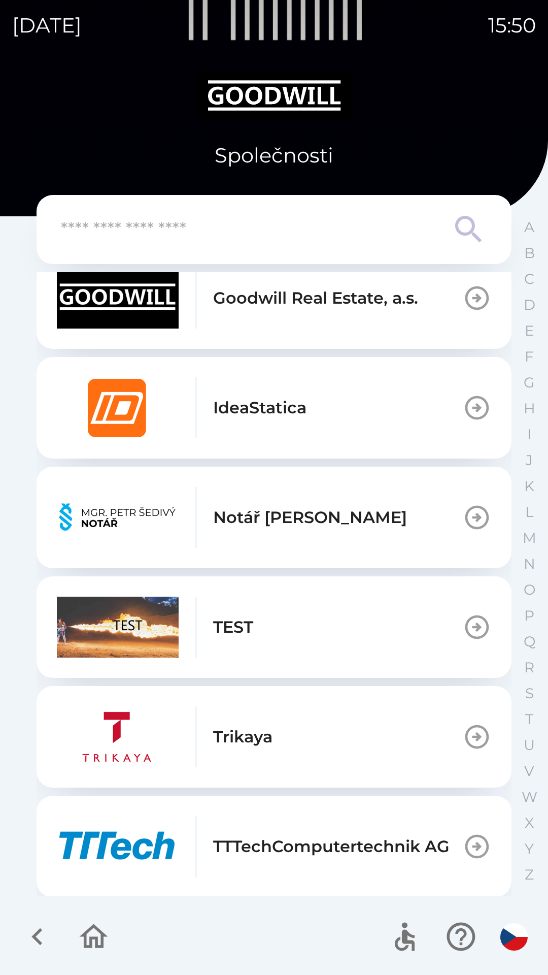
click at [341, 651] on button "TEST" at bounding box center [274, 627] width 475 height 102
